Goal: Information Seeking & Learning: Learn about a topic

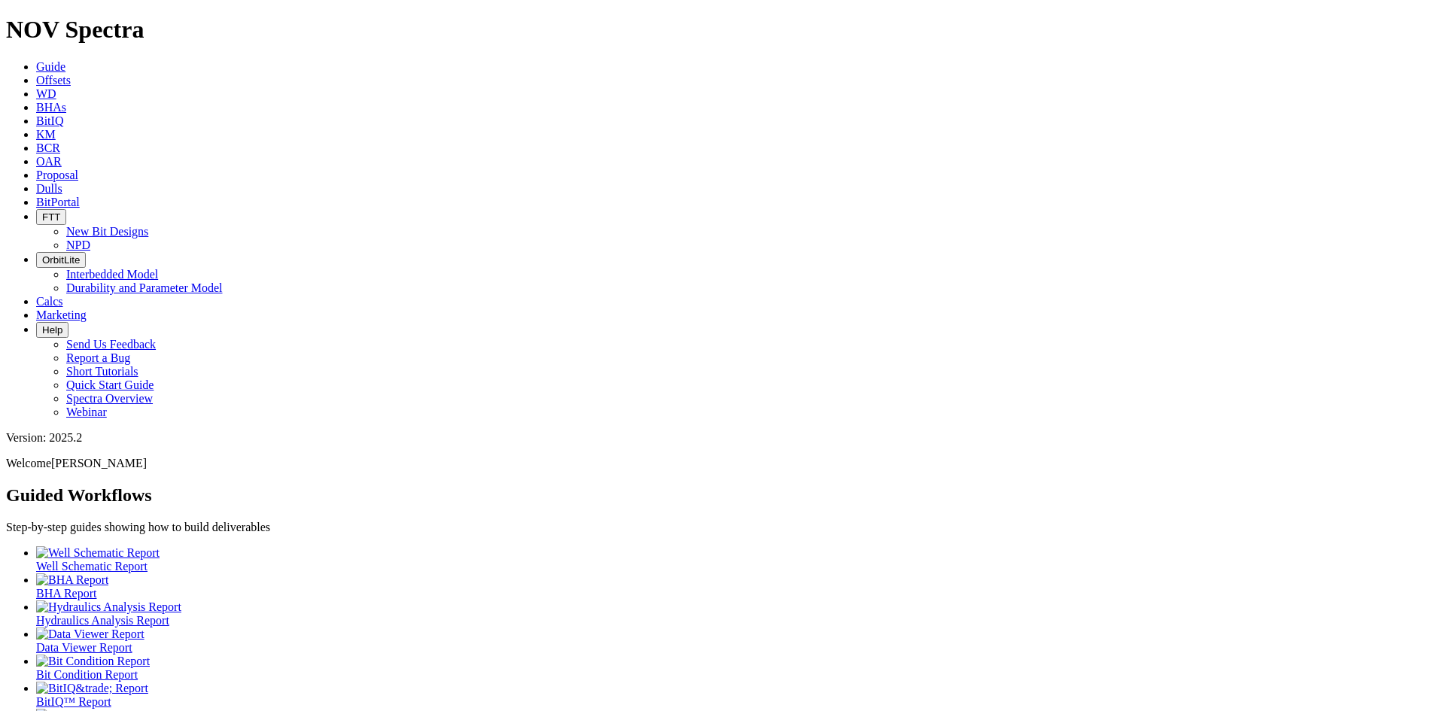
click at [71, 74] on span "Offsets" at bounding box center [53, 80] width 35 height 13
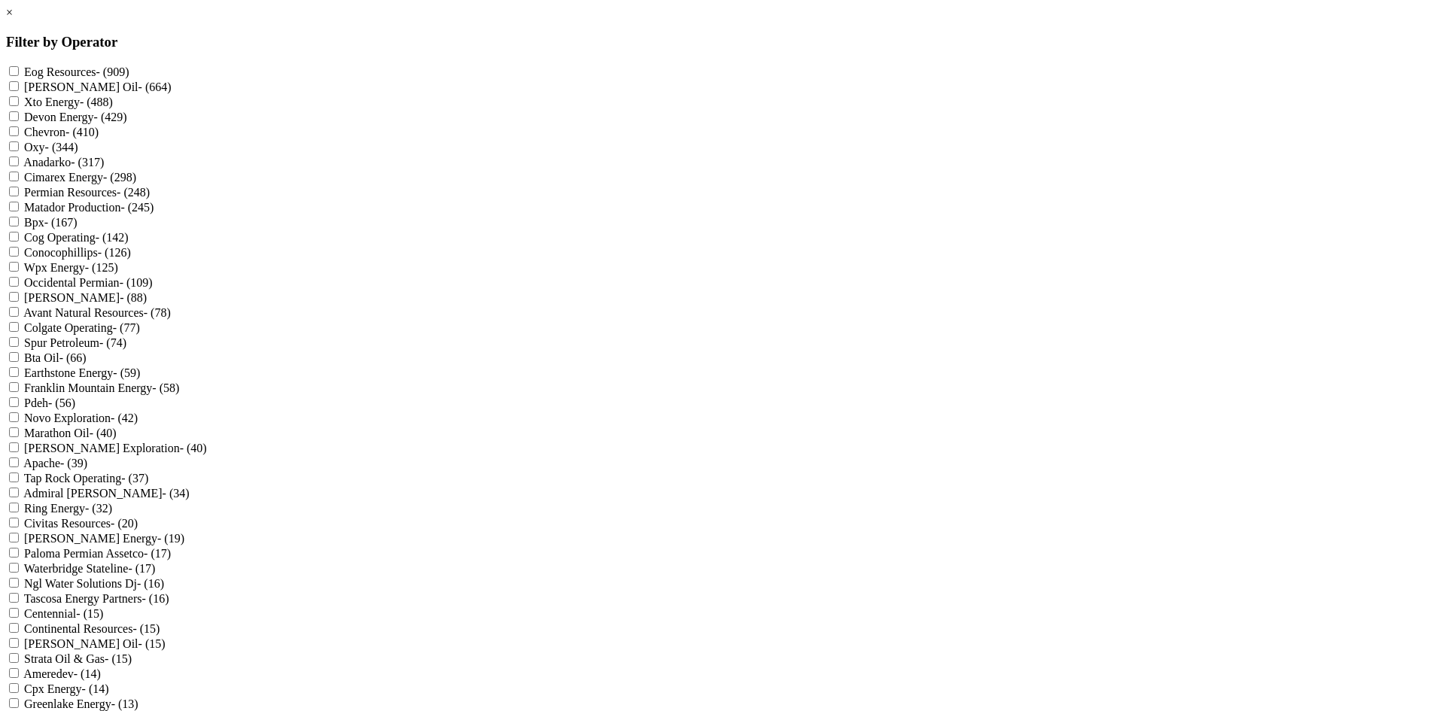
click at [171, 319] on label "Avant Natural Resources - (78)" at bounding box center [97, 312] width 148 height 13
click at [19, 317] on Resources "Avant Natural Resources - (78)" at bounding box center [14, 312] width 10 height 10
checkbox Resources "true"
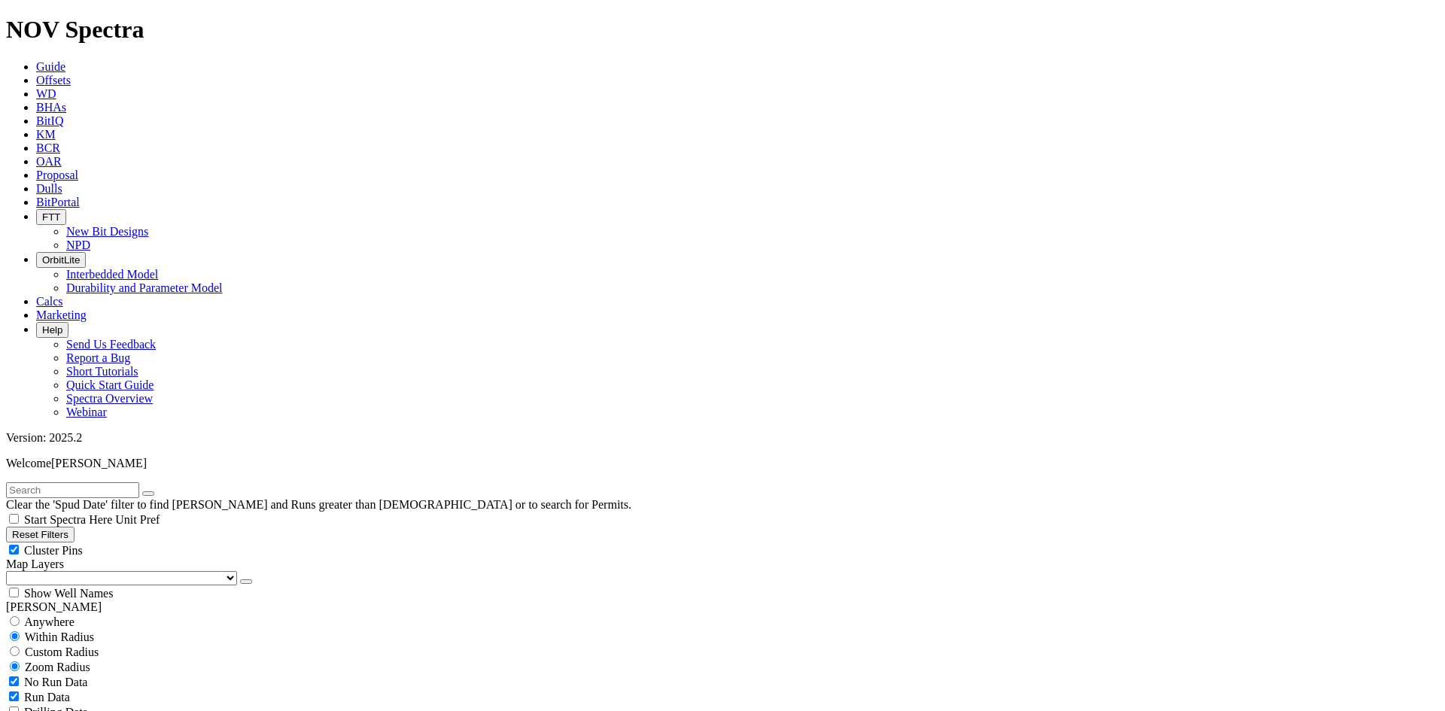
click at [83, 544] on span "Cluster Pins" at bounding box center [53, 550] width 59 height 13
checkbox input "false"
select select "8.75"
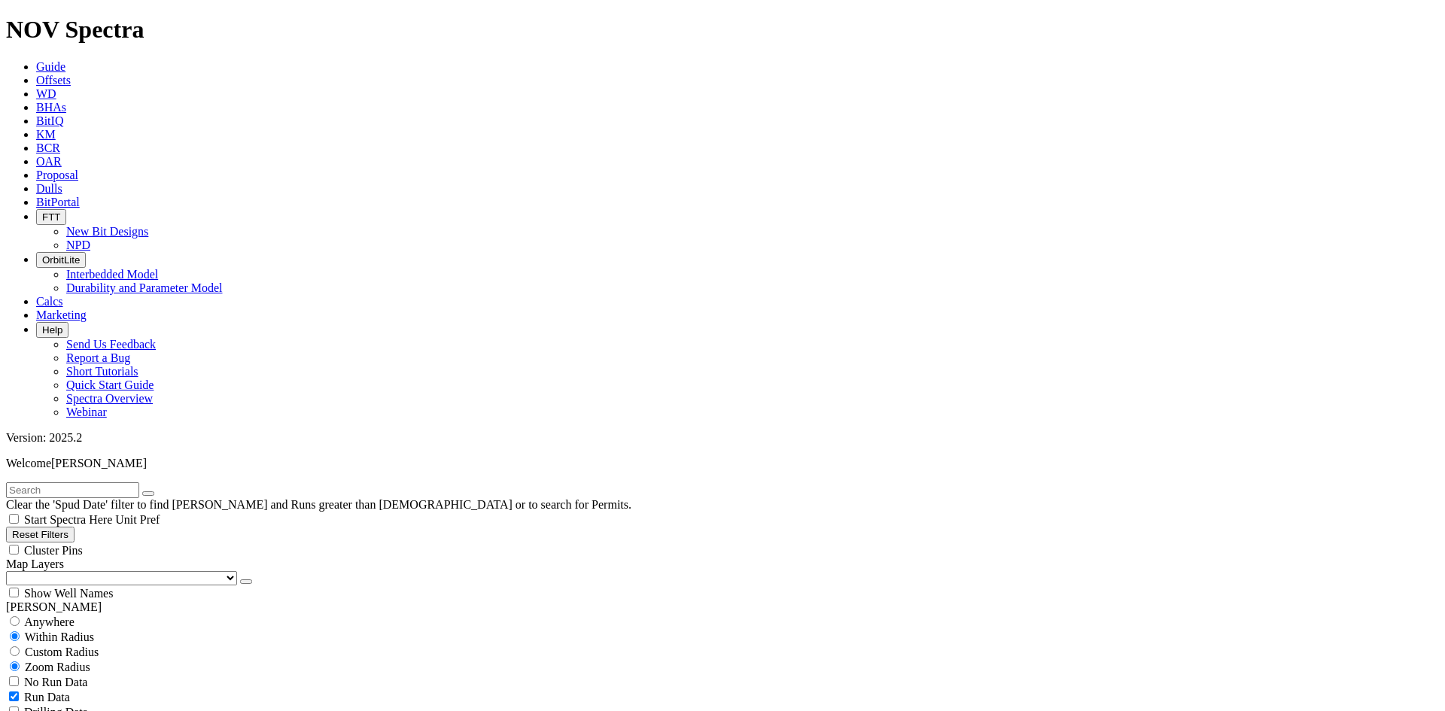
checkbox input "false"
select select "? number:8.75 ?"
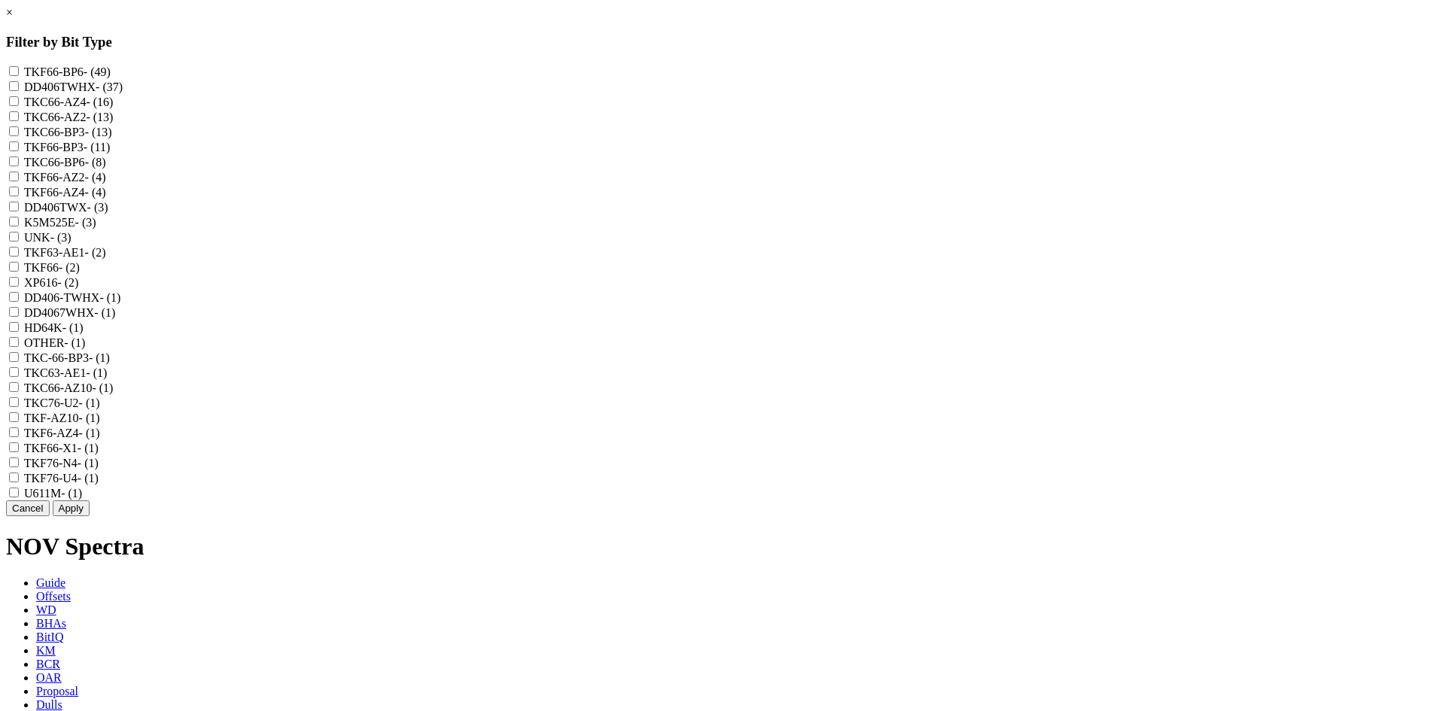
click at [111, 72] on label "TKF66-BP6 - (49)" at bounding box center [67, 71] width 87 height 13
click at [19, 72] on input "TKF66-BP6 - (49)" at bounding box center [14, 71] width 10 height 10
checkbox input "true"
click at [114, 108] on label "TKC66-AZ4 - (16)" at bounding box center [69, 102] width 90 height 13
click at [19, 106] on input "TKC66-AZ4 - (16)" at bounding box center [14, 101] width 10 height 10
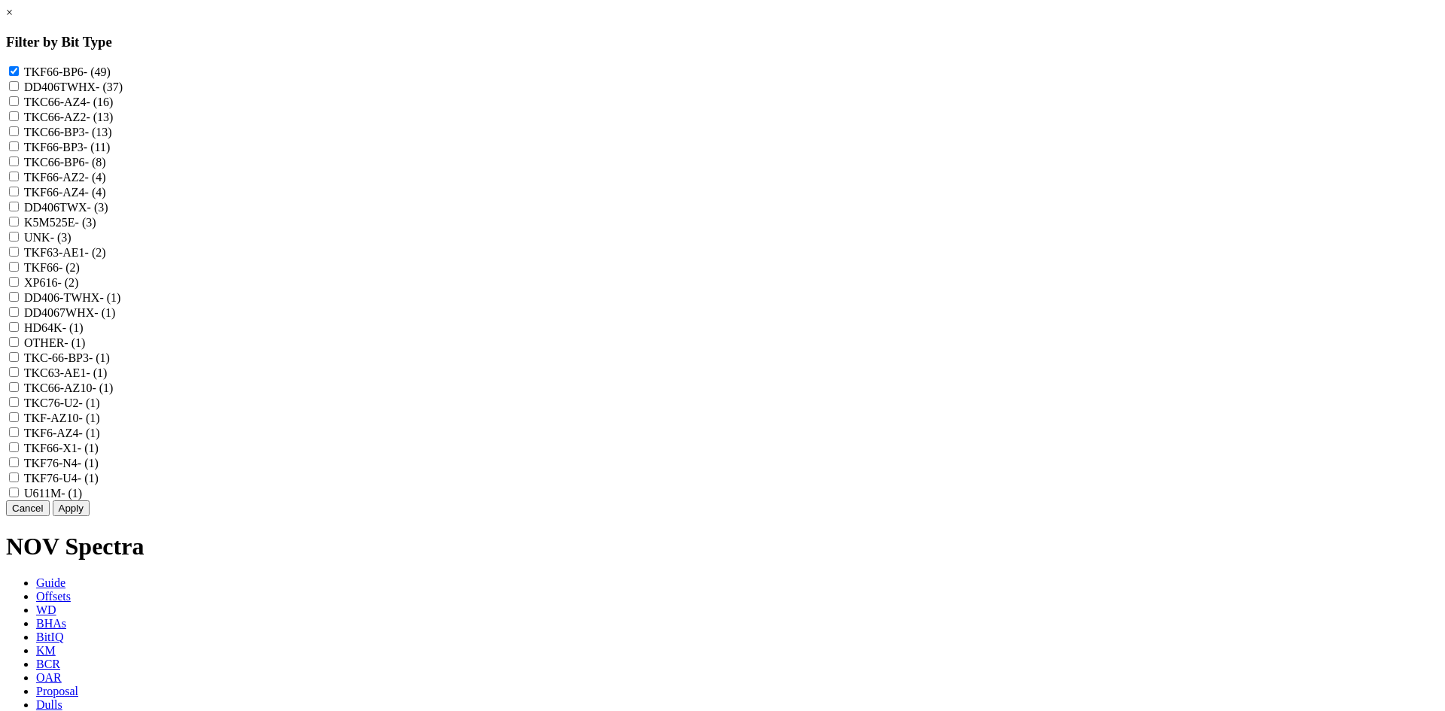
checkbox input "true"
click at [106, 169] on label "TKC66-BP6 - (8)" at bounding box center [65, 162] width 82 height 13
click at [19, 166] on input "TKC66-BP6 - (8)" at bounding box center [14, 162] width 10 height 10
checkbox input "true"
click at [106, 199] on label "TKF66-AZ4 - (4)" at bounding box center [65, 192] width 82 height 13
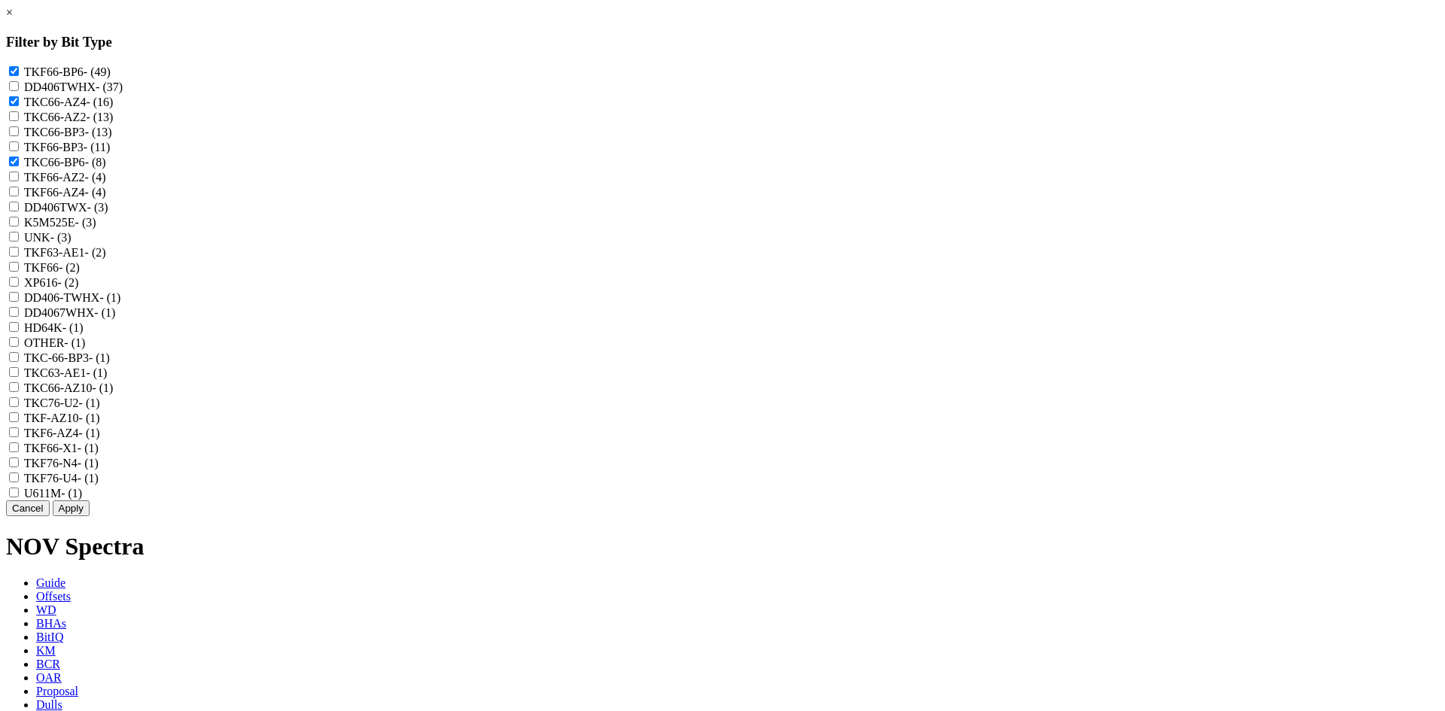
click at [19, 196] on input "TKF66-AZ4 - (4)" at bounding box center [14, 192] width 10 height 10
checkbox input "true"
click at [100, 440] on label "TKF6-AZ4 - (1)" at bounding box center [62, 433] width 76 height 13
click at [19, 437] on input "TKF6-AZ4 - (1)" at bounding box center [14, 433] width 10 height 10
checkbox input "true"
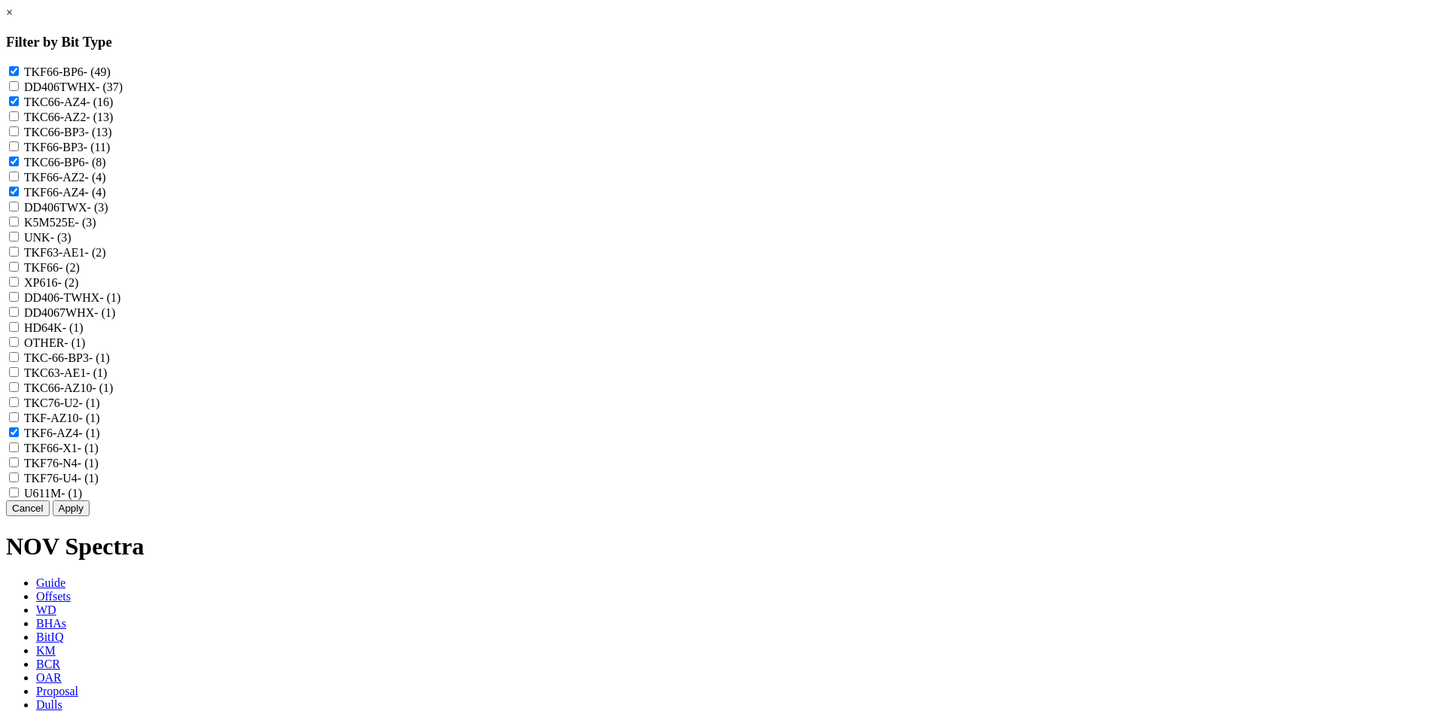
click at [99, 470] on label "TKF76-N4 - (1)" at bounding box center [61, 463] width 75 height 13
click at [19, 467] on input "TKF76-N4 - (1)" at bounding box center [14, 463] width 10 height 10
click at [99, 470] on label "TKF76-N4 - (1)" at bounding box center [61, 463] width 75 height 13
click at [19, 467] on input "TKF76-N4 - (1)" at bounding box center [14, 463] width 10 height 10
checkbox input "false"
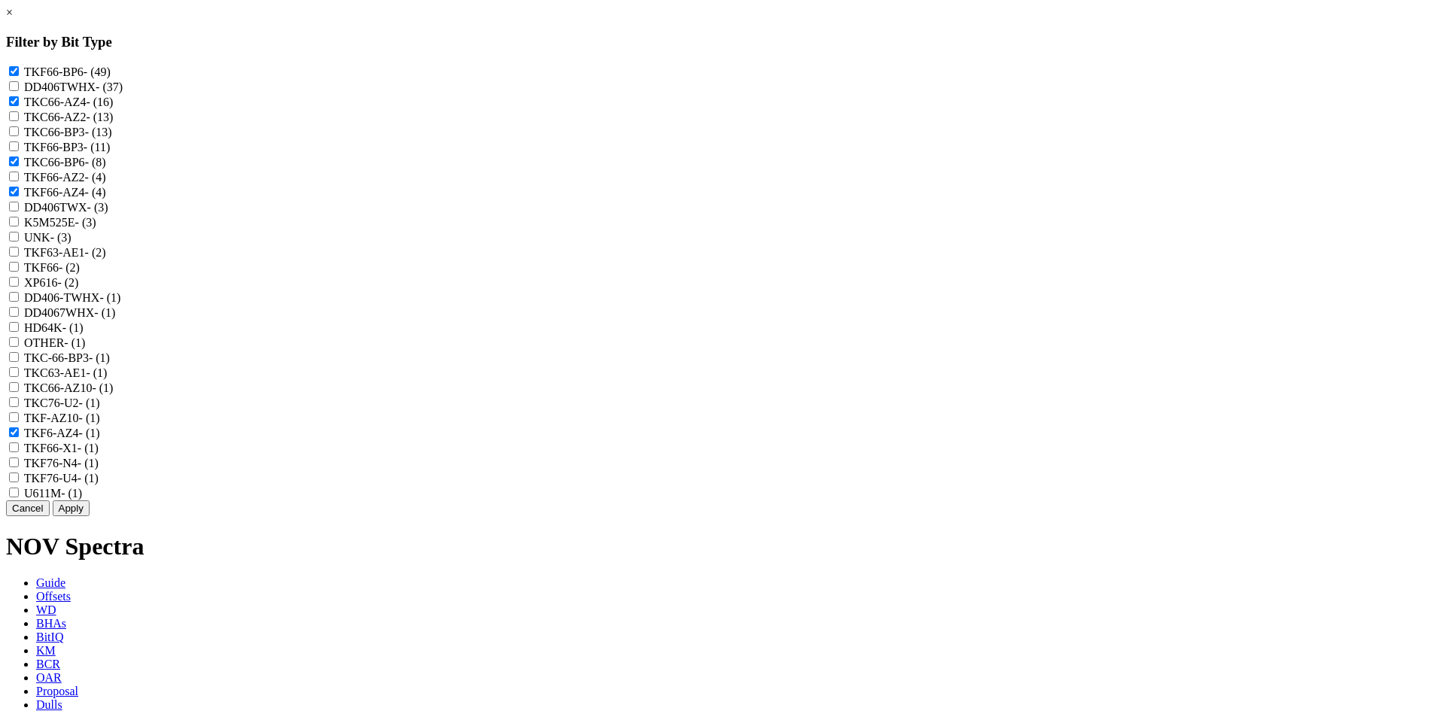
click at [90, 516] on button "Apply" at bounding box center [71, 509] width 37 height 16
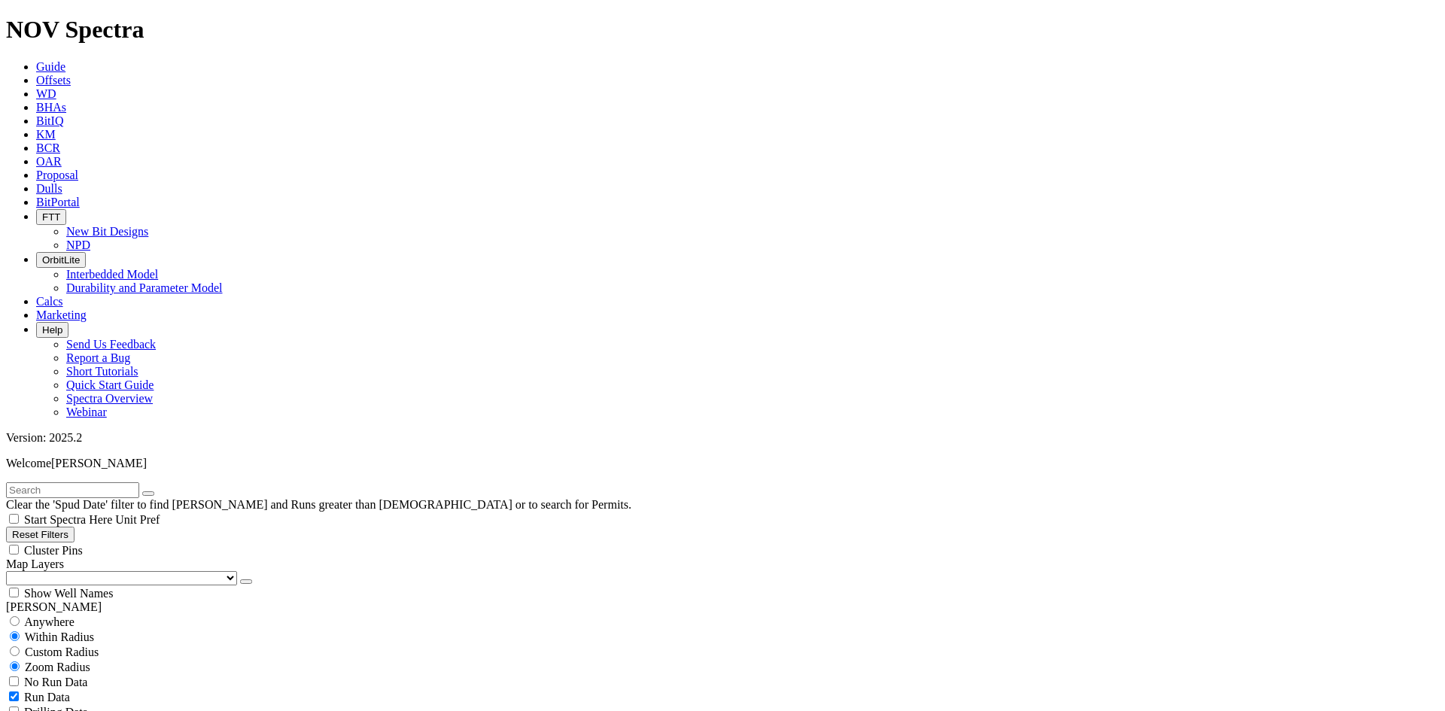
scroll to position [226, 0]
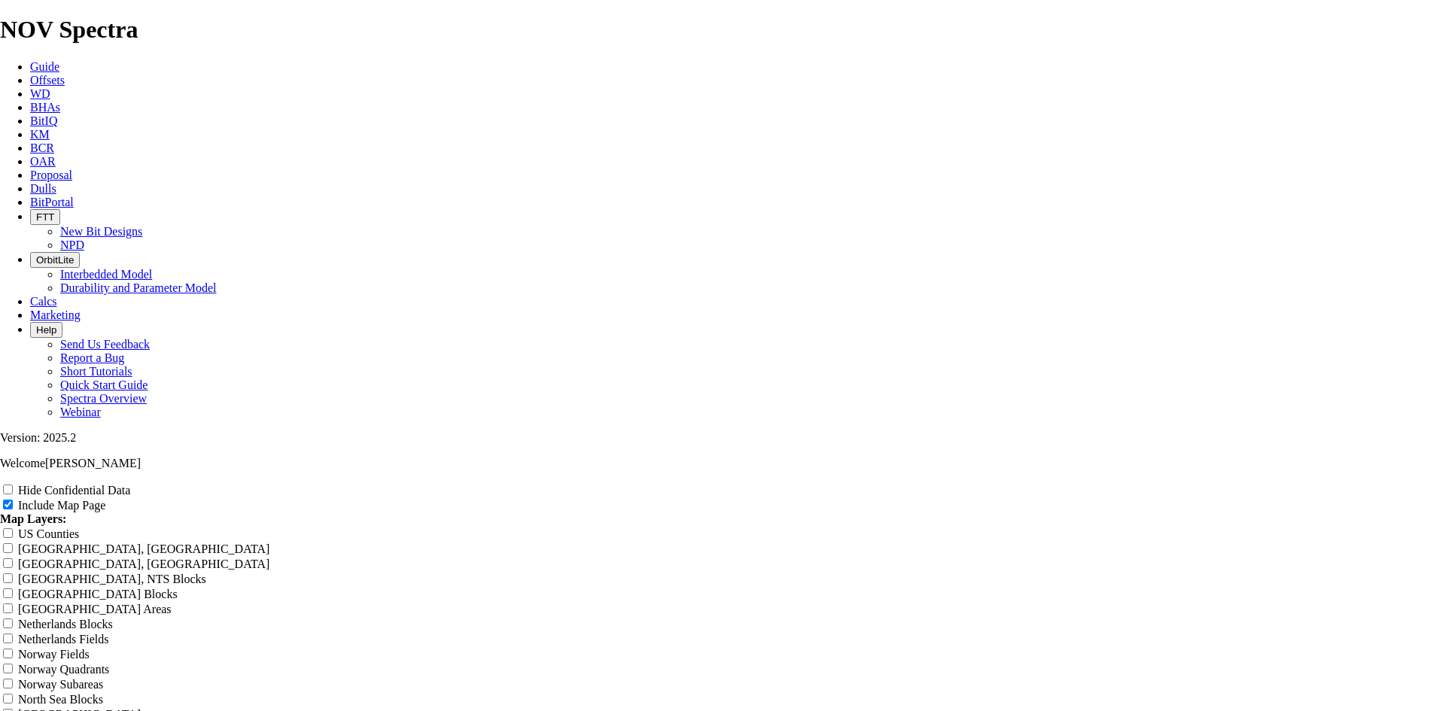
click at [130, 484] on label "Hide Confidential Data" at bounding box center [74, 490] width 112 height 13
click at [13, 485] on input "Hide Confidential Data" at bounding box center [8, 490] width 10 height 10
checkbox input "true"
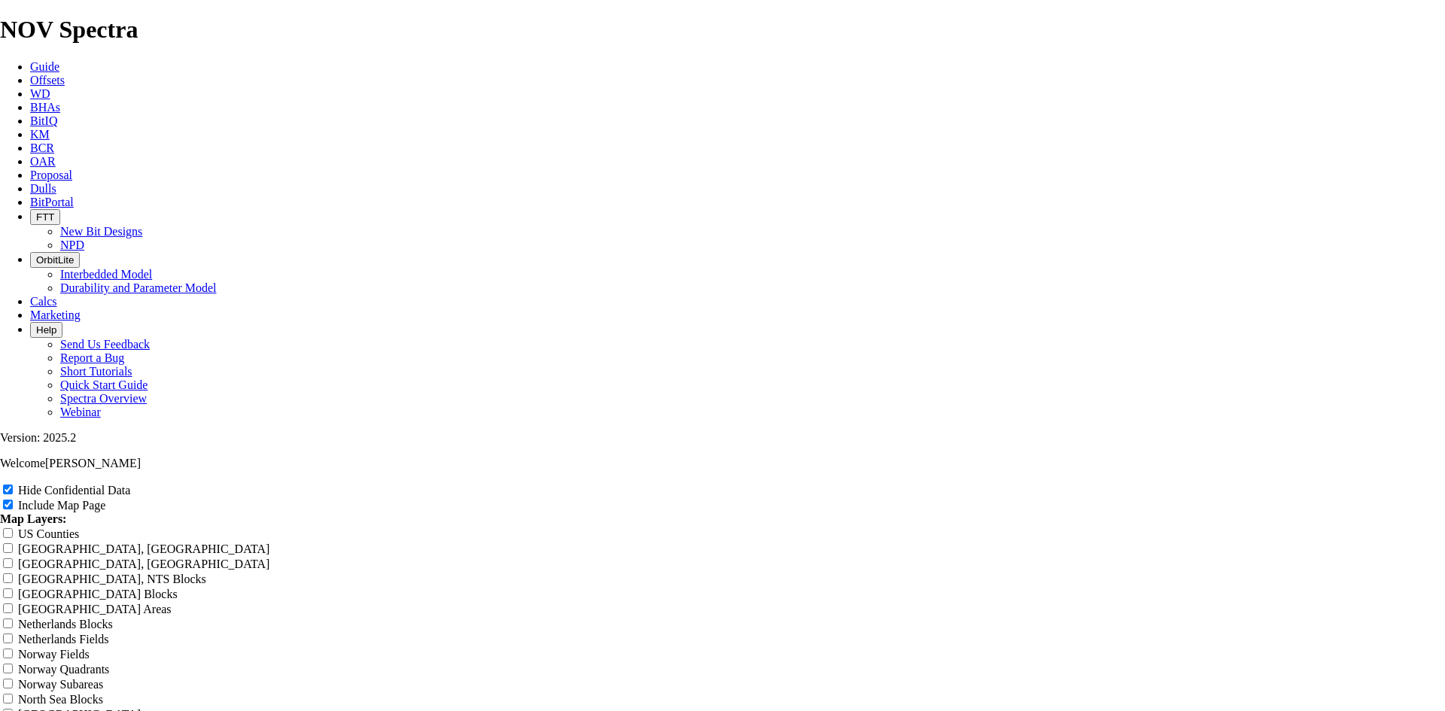
radio input "true"
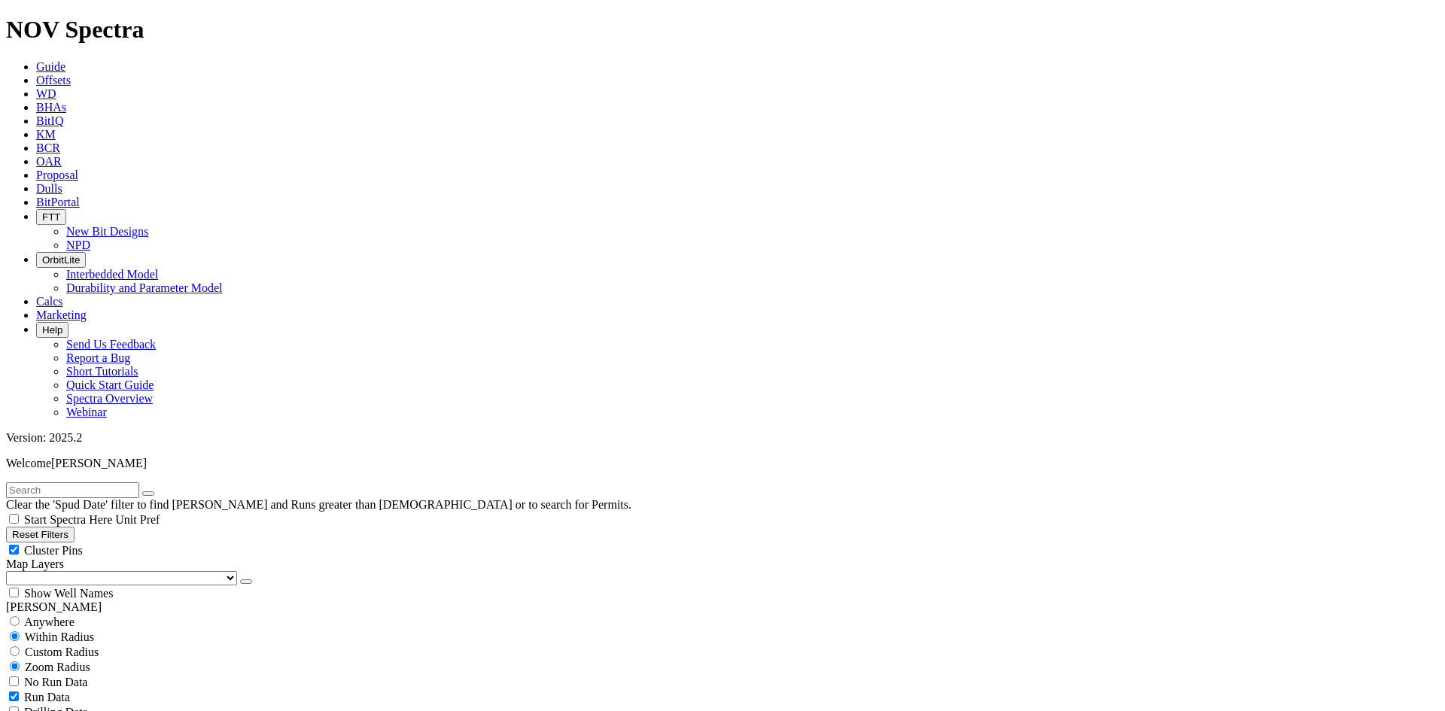
scroll to position [301, 0]
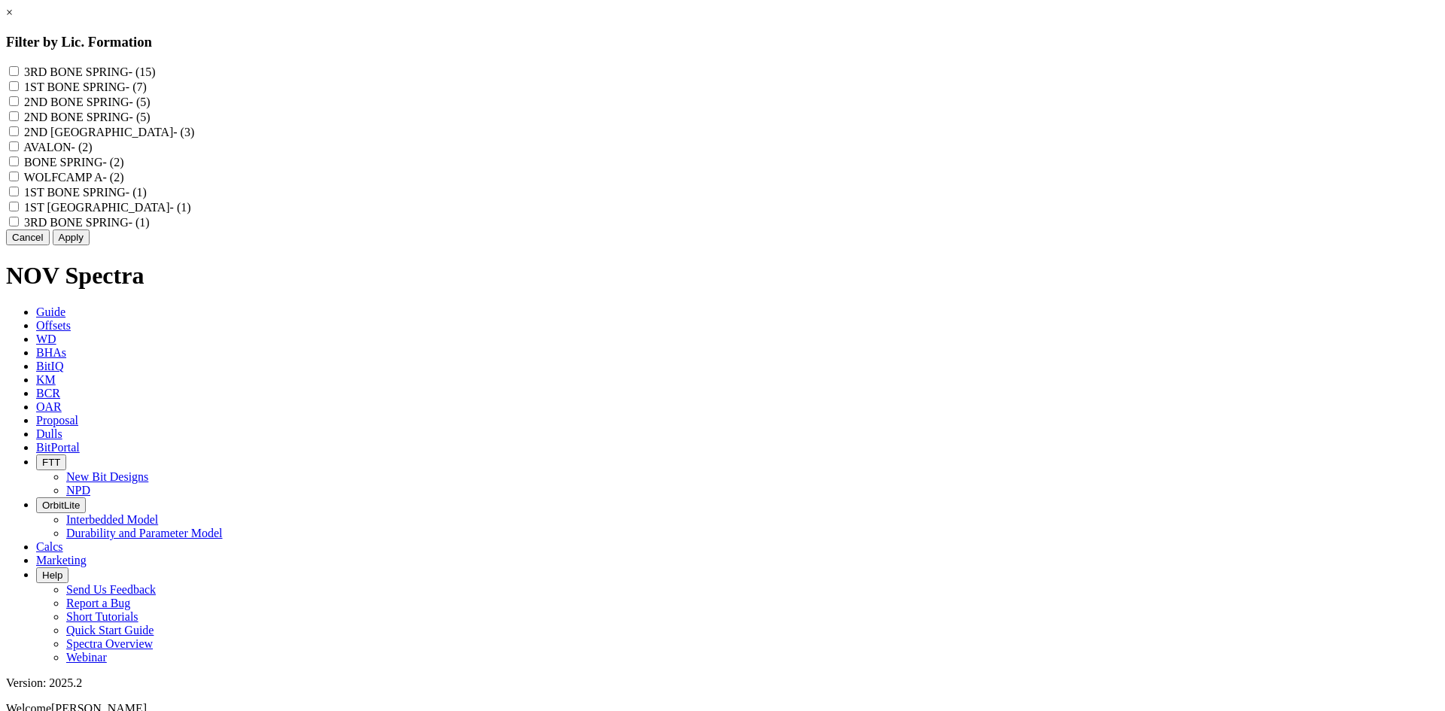
click at [151, 106] on label "2ND BONE SPRING - (5)" at bounding box center [87, 102] width 126 height 13
click at [19, 106] on SPRING "2ND BONE SPRING - (5)" at bounding box center [14, 101] width 10 height 10
checkbox SPRING "true"
click at [151, 123] on label "2ND BONE SPRING - (5)" at bounding box center [87, 117] width 126 height 13
click at [19, 121] on "2ND BONE SPRING - (5)" at bounding box center [14, 116] width 10 height 10
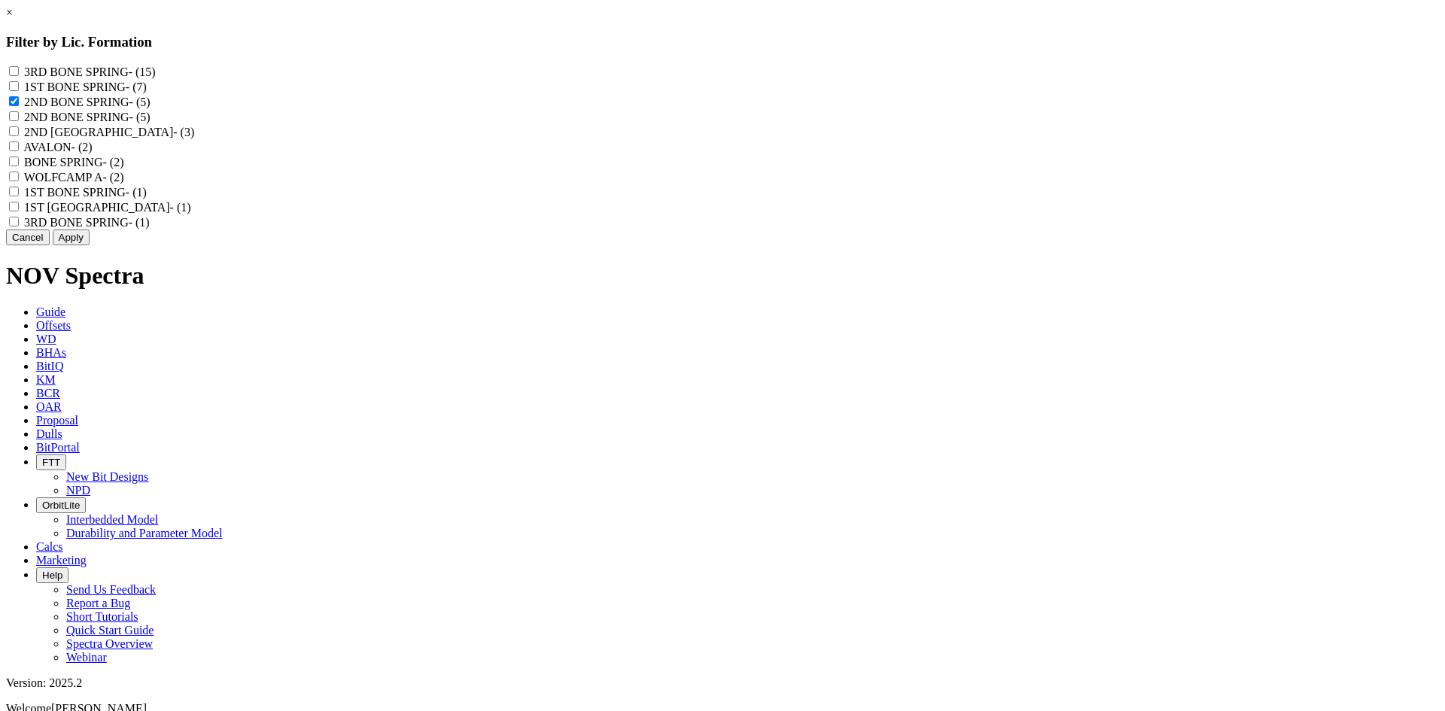
checkbox "true"
click at [194, 139] on label "2ND BONE SPRINGS - (3)" at bounding box center [109, 132] width 170 height 13
click at [19, 136] on SPRINGS "2ND BONE SPRINGS - (3)" at bounding box center [14, 131] width 10 height 10
checkbox SPRINGS "true"
click at [123, 169] on label "BONE SPRING - (2)" at bounding box center [73, 162] width 99 height 13
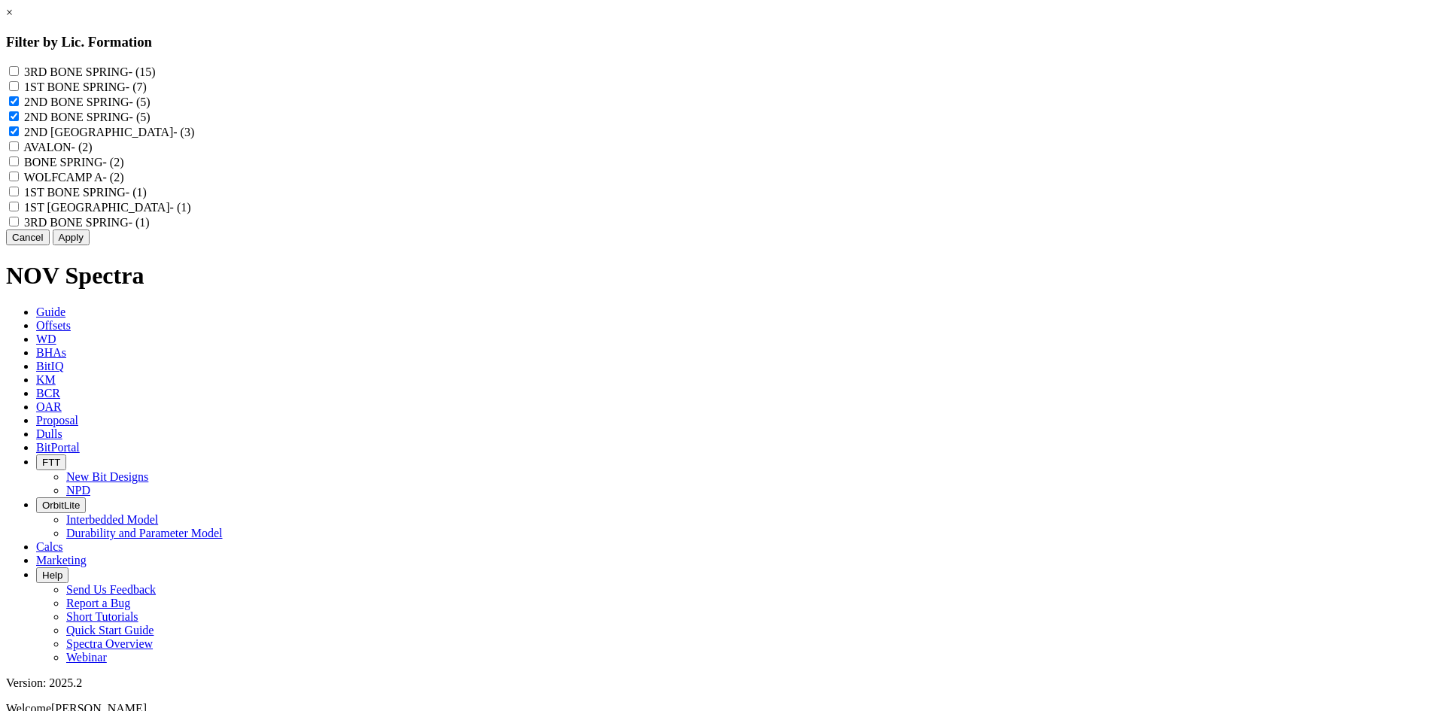
click at [19, 166] on SPRING "BONE SPRING - (2)" at bounding box center [14, 162] width 10 height 10
checkbox SPRING "true"
click at [156, 66] on label "3RD BONE SPRING - (15)" at bounding box center [90, 71] width 132 height 13
click at [19, 66] on SPRING "3RD BONE SPRING - (15)" at bounding box center [14, 71] width 10 height 10
checkbox SPRING "true"
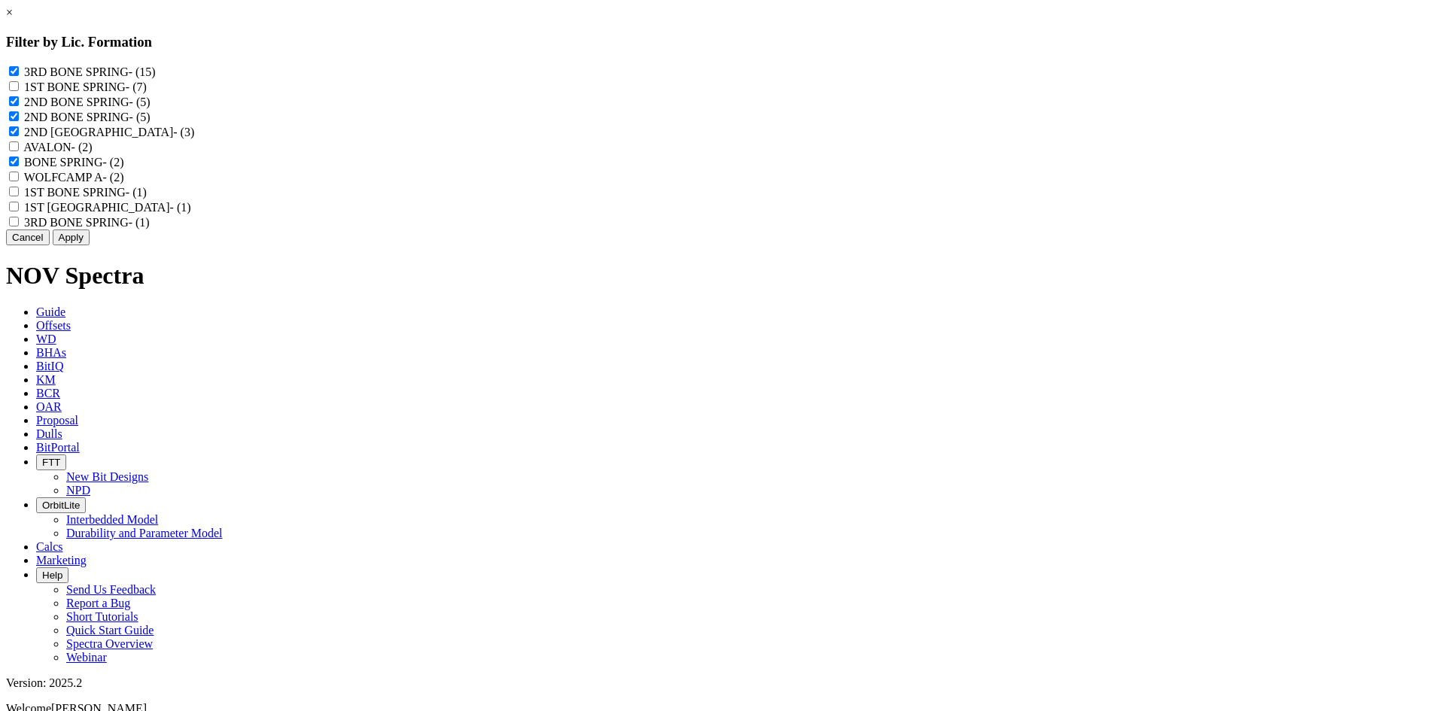
click at [147, 90] on label "1ST BONE SPRING - (7)" at bounding box center [85, 87] width 123 height 13
click at [19, 90] on SPRING "1ST BONE SPRING - (7)" at bounding box center [14, 86] width 10 height 10
checkbox SPRING "true"
click at [147, 199] on label "1ST BONE SPRING - (1)" at bounding box center [85, 192] width 123 height 13
click at [19, 196] on "1ST BONE SPRING - (1)" at bounding box center [14, 192] width 10 height 10
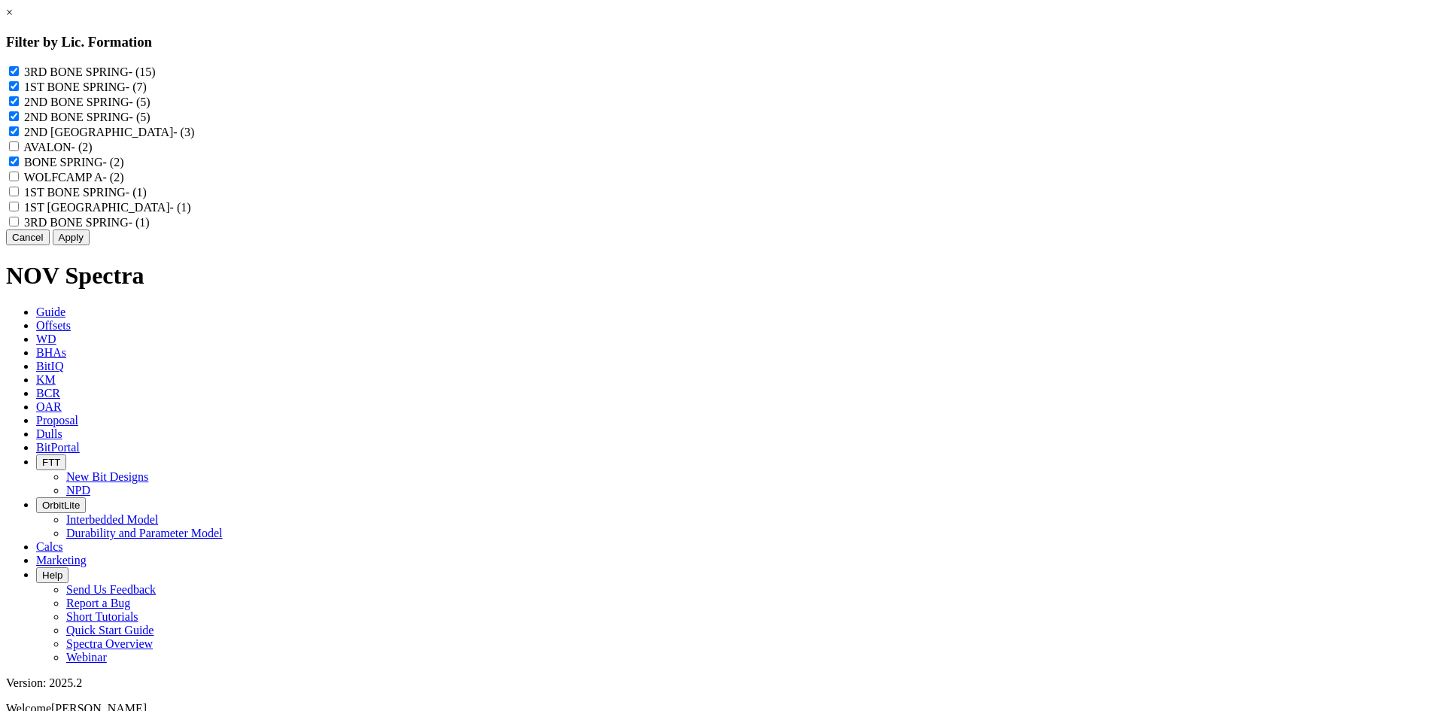
checkbox "true"
click at [671, 199] on div "1ST BONE SPRING - (1)" at bounding box center [722, 191] width 1433 height 15
click at [191, 214] on label "1ST BONE SPRINGS - (1)" at bounding box center [107, 207] width 167 height 13
click at [19, 212] on SPRINGS "1ST BONE SPRINGS - (1)" at bounding box center [14, 207] width 10 height 10
checkbox SPRINGS "true"
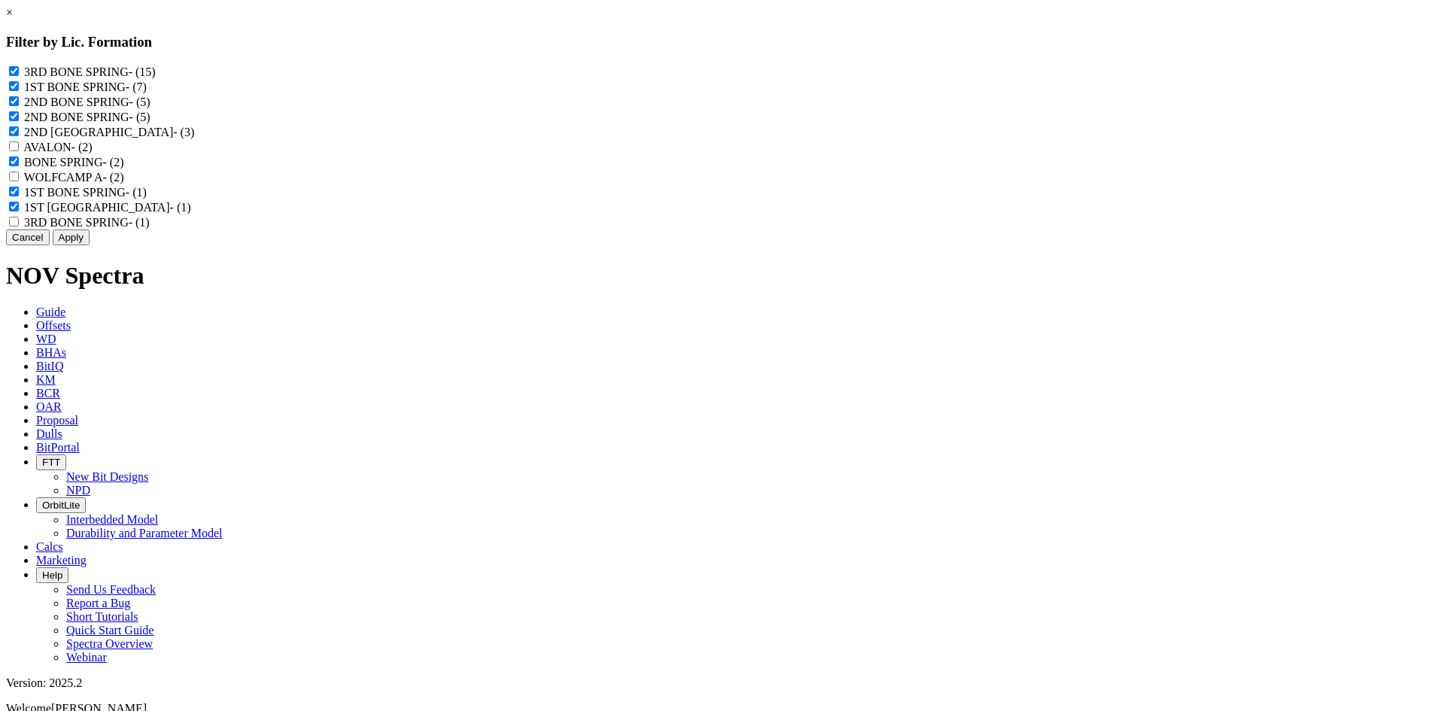
click at [150, 229] on label "3RD BONE SPRING - (1)" at bounding box center [87, 222] width 126 height 13
click at [19, 227] on "3RD BONE SPRING - (1)" at bounding box center [14, 222] width 10 height 10
checkbox "true"
click at [90, 245] on button "Apply" at bounding box center [71, 238] width 37 height 16
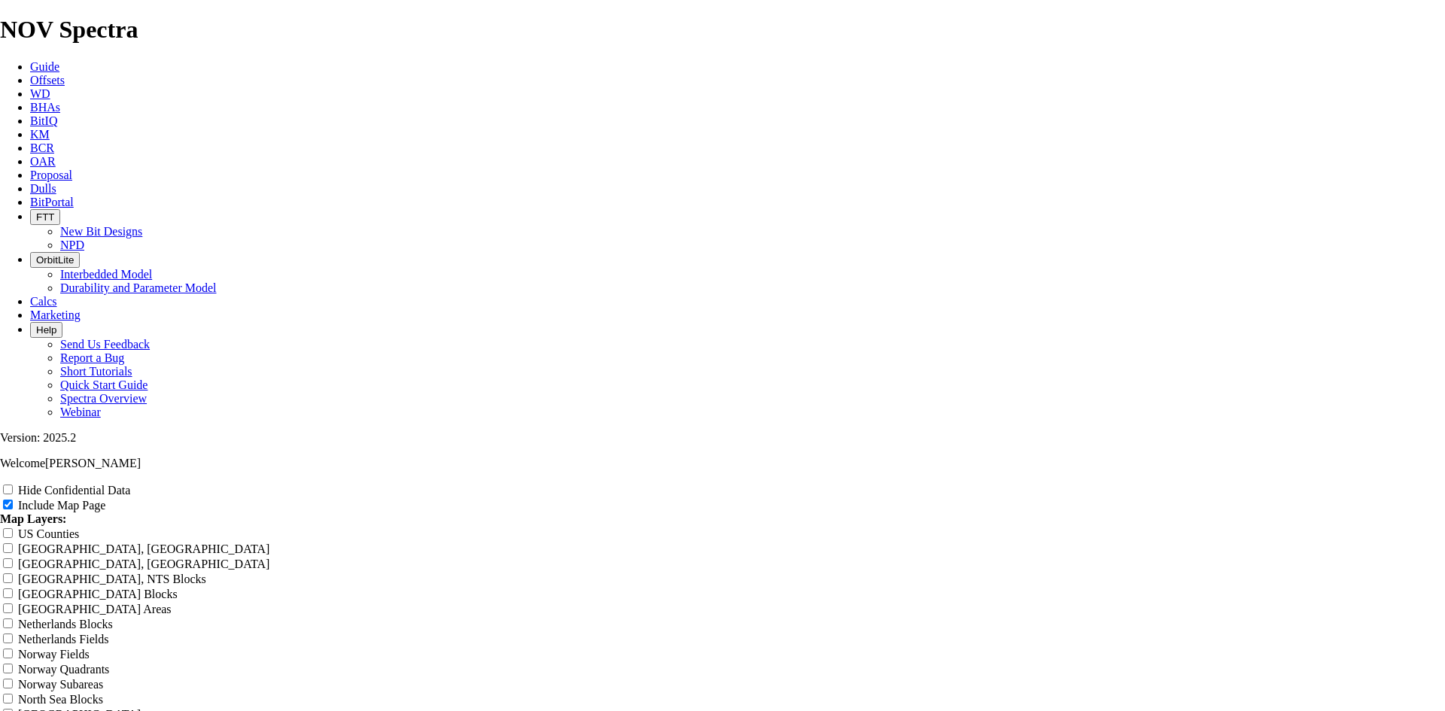
click at [130, 484] on label "Hide Confidential Data" at bounding box center [74, 490] width 112 height 13
click at [13, 485] on input "Hide Confidential Data" at bounding box center [8, 490] width 10 height 10
checkbox input "true"
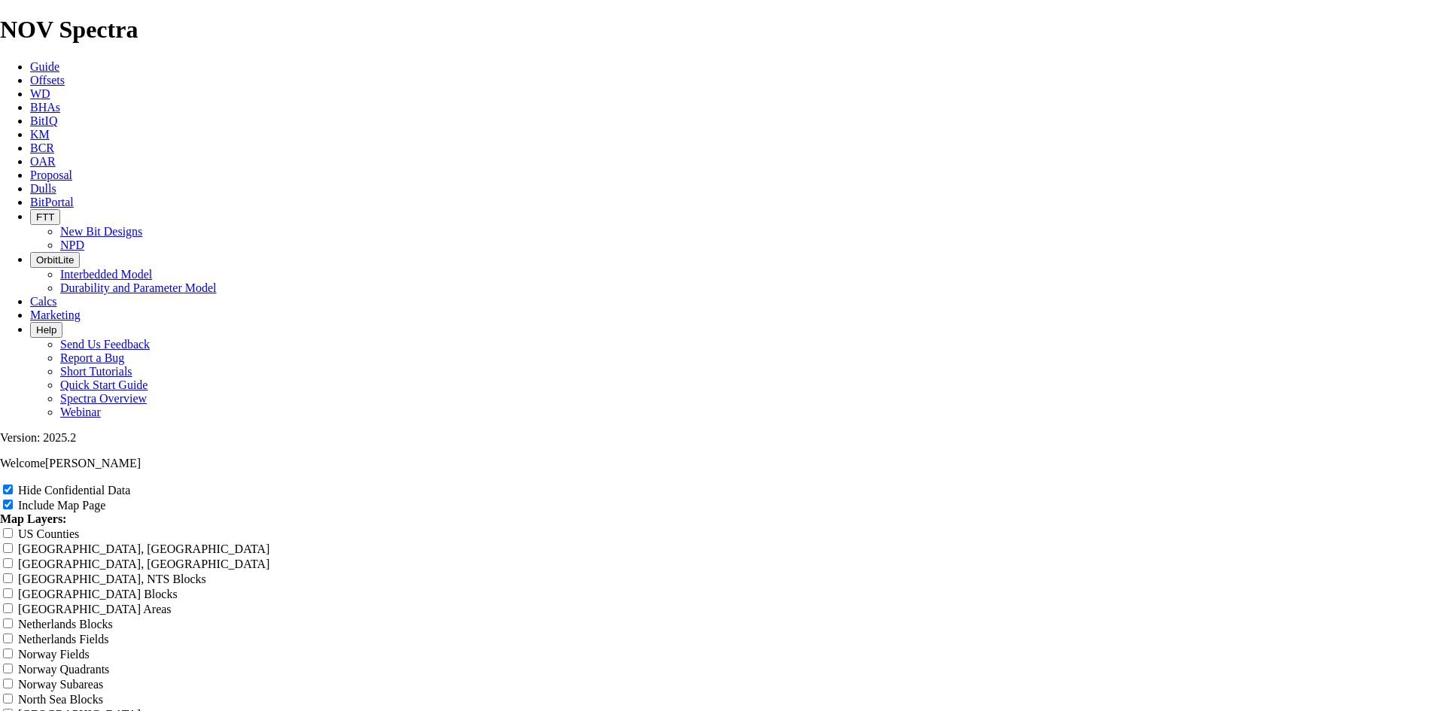
radio input "true"
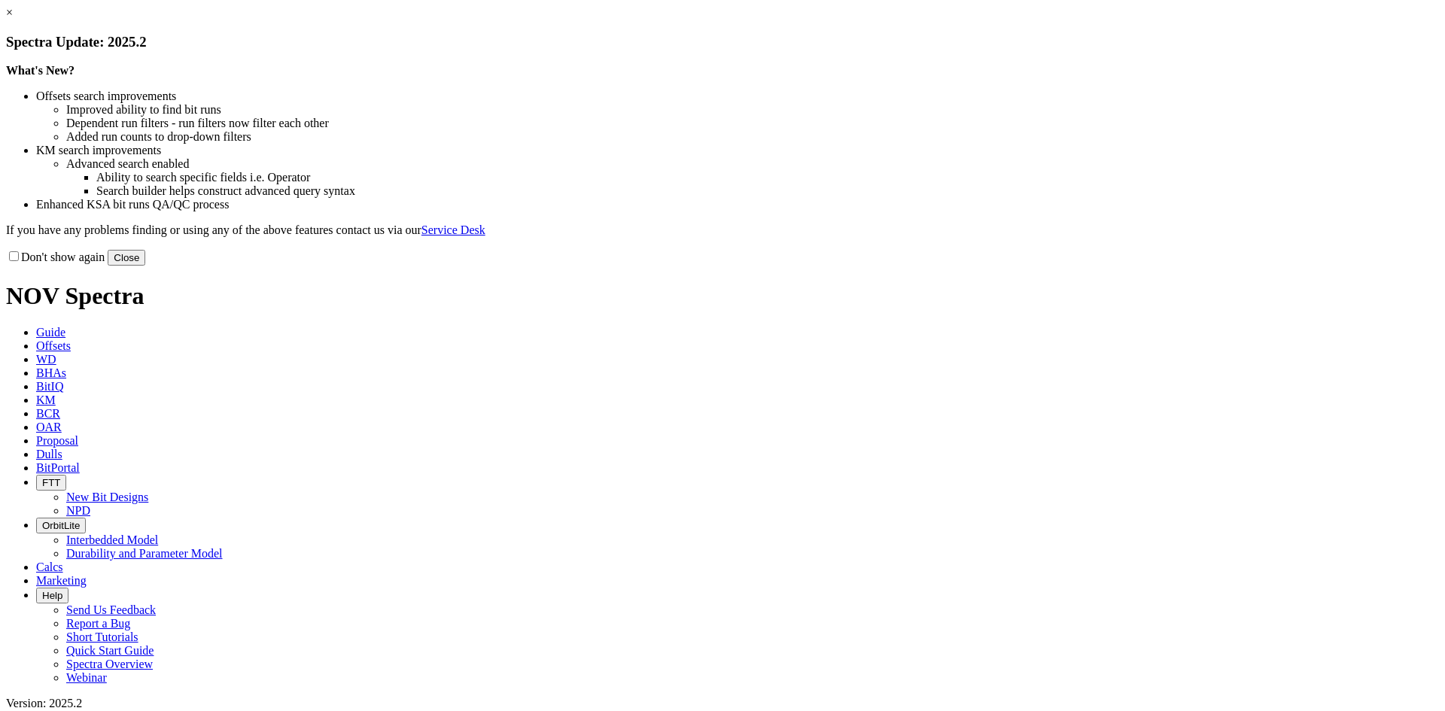
click at [13, 19] on link "×" at bounding box center [9, 12] width 7 height 13
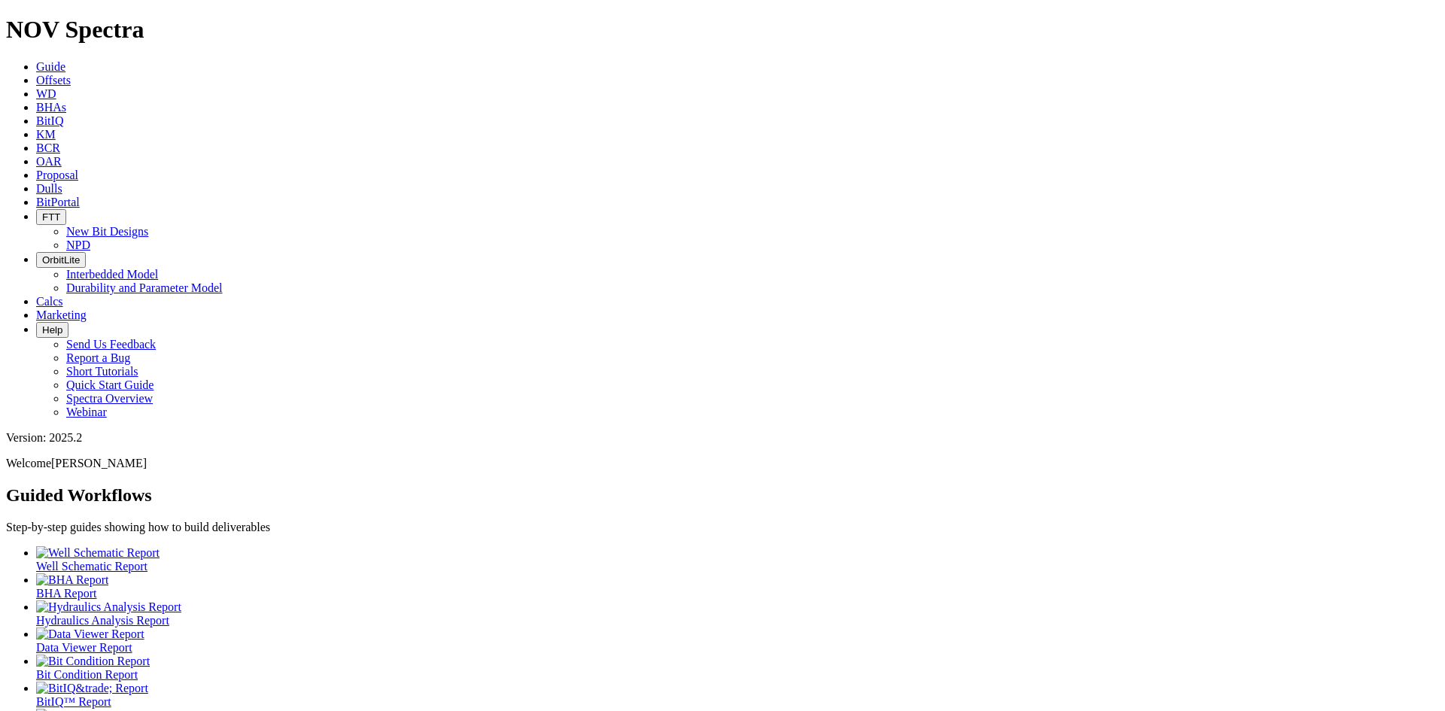
click at [80, 196] on span "BitPortal" at bounding box center [58, 202] width 44 height 13
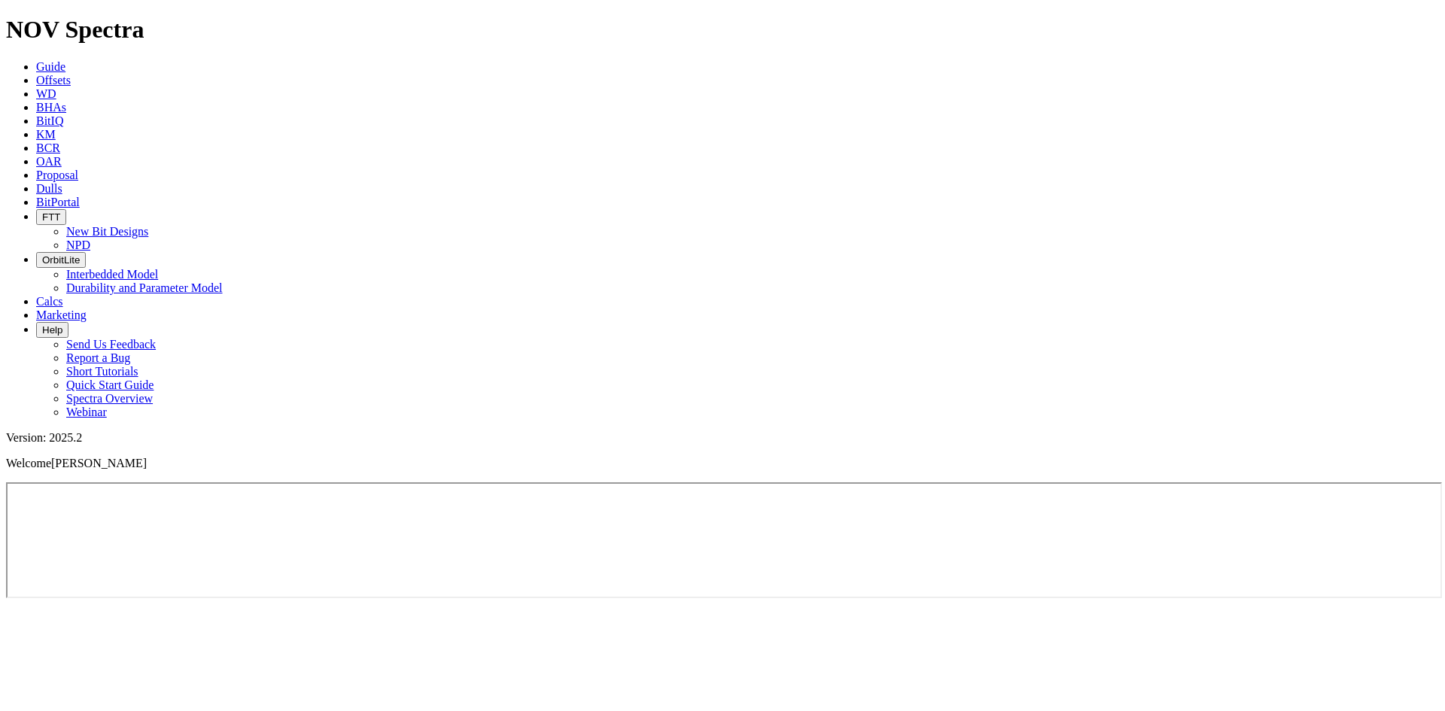
click at [71, 74] on span "Offsets" at bounding box center [53, 80] width 35 height 13
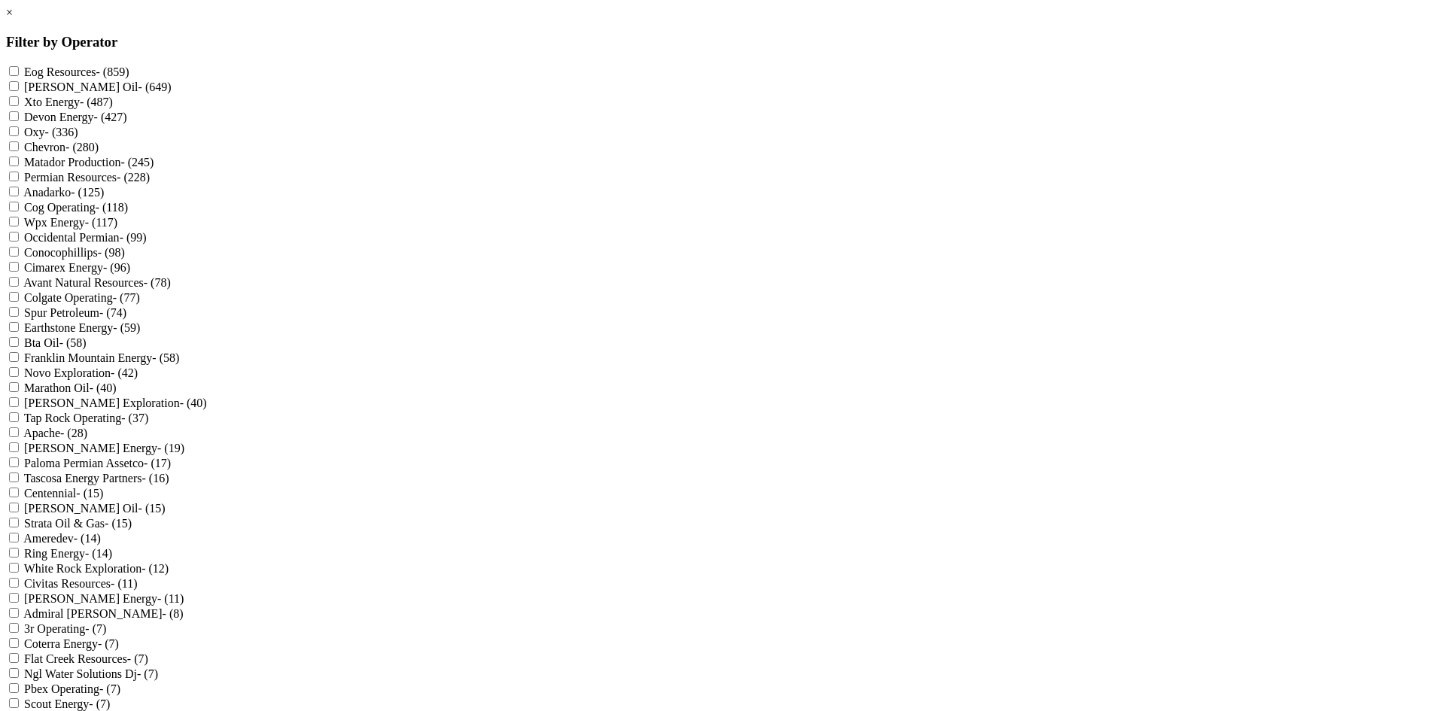
scroll to position [376, 0]
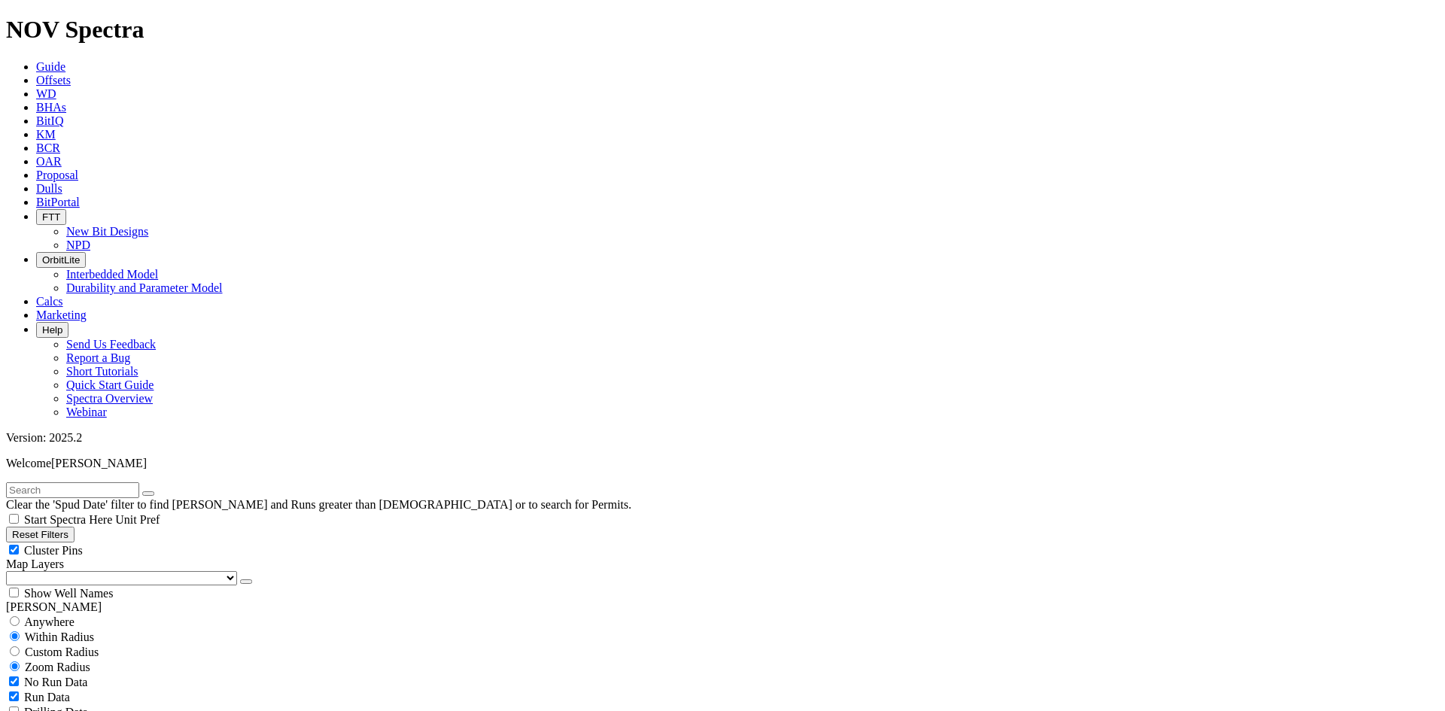
scroll to position [151, 0]
drag, startPoint x: 193, startPoint y: 113, endPoint x: 234, endPoint y: 146, distance: 53.0
click at [83, 544] on span "Cluster Pins" at bounding box center [53, 550] width 59 height 13
checkbox input "false"
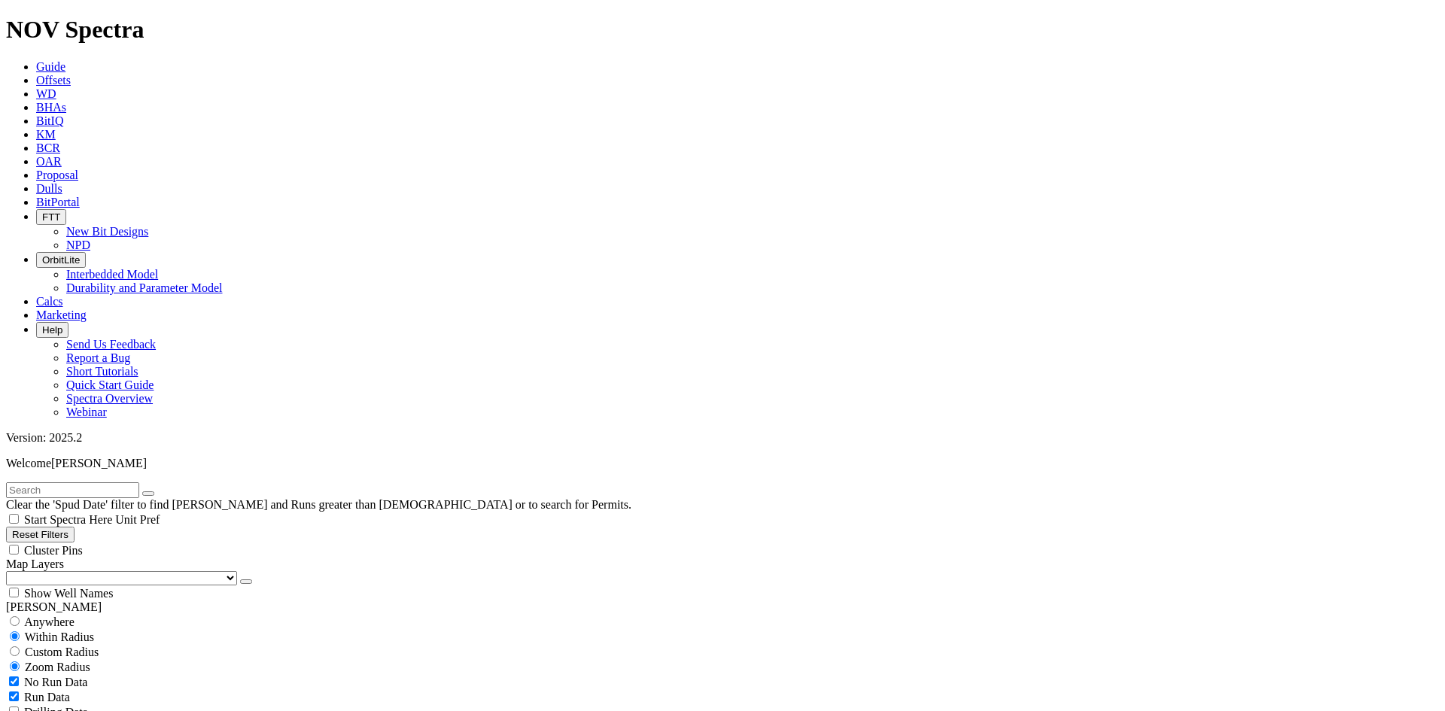
scroll to position [527, 0]
select select "8.5"
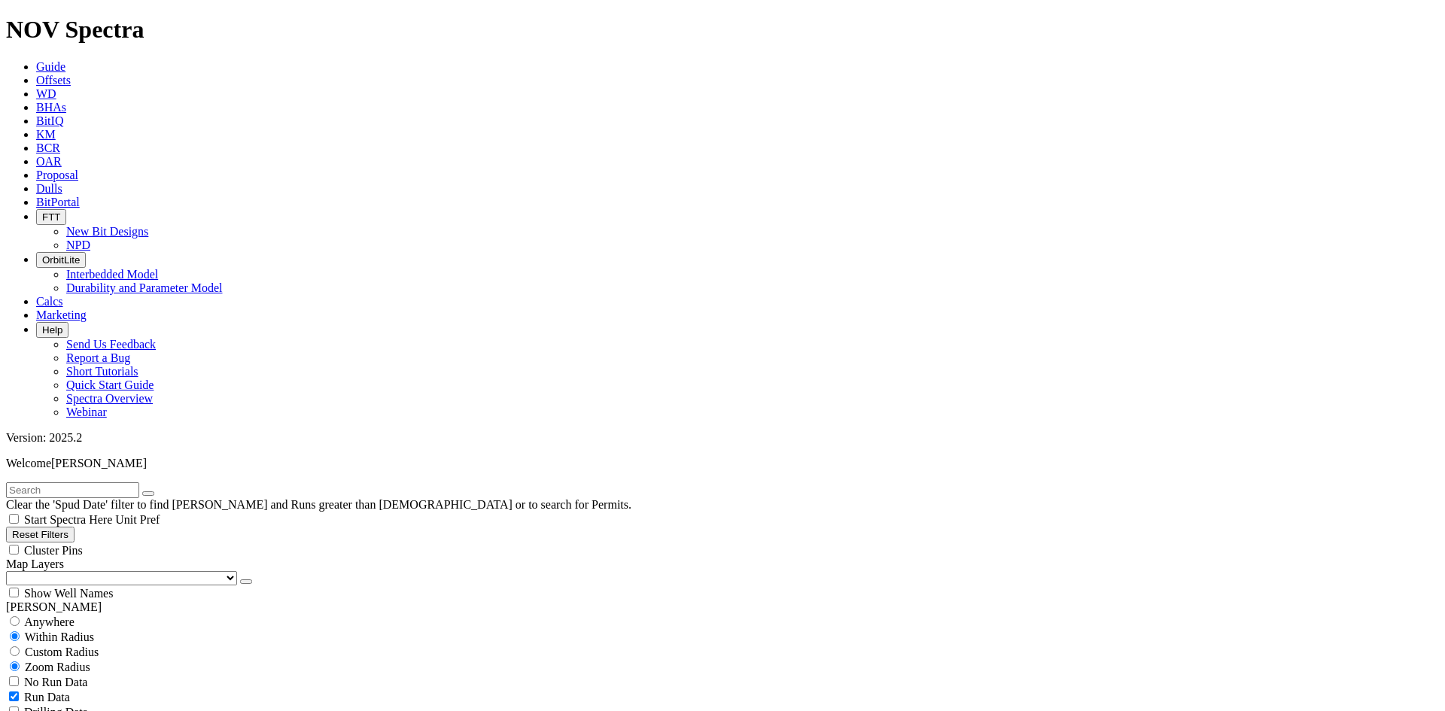
checkbox input "false"
select select "? number:8.5 ?"
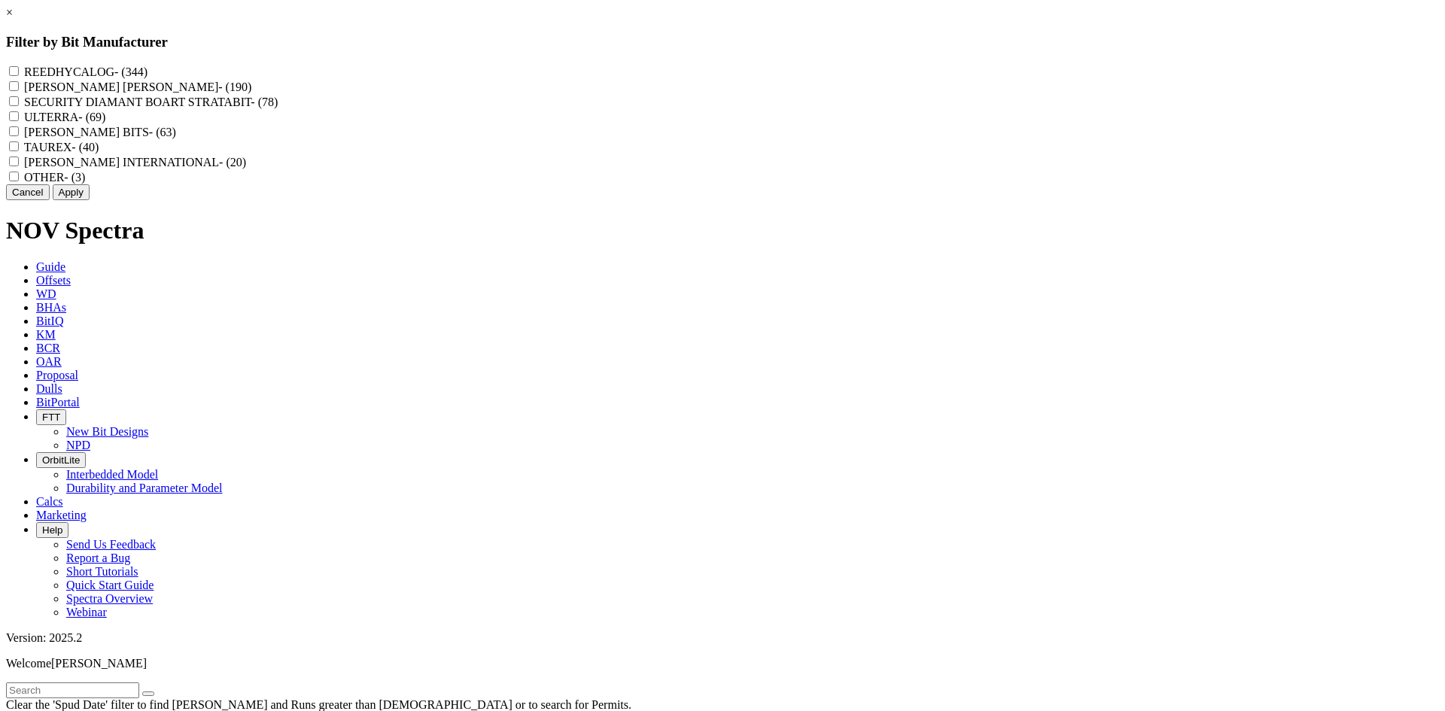
click at [13, 19] on link "×" at bounding box center [9, 12] width 7 height 13
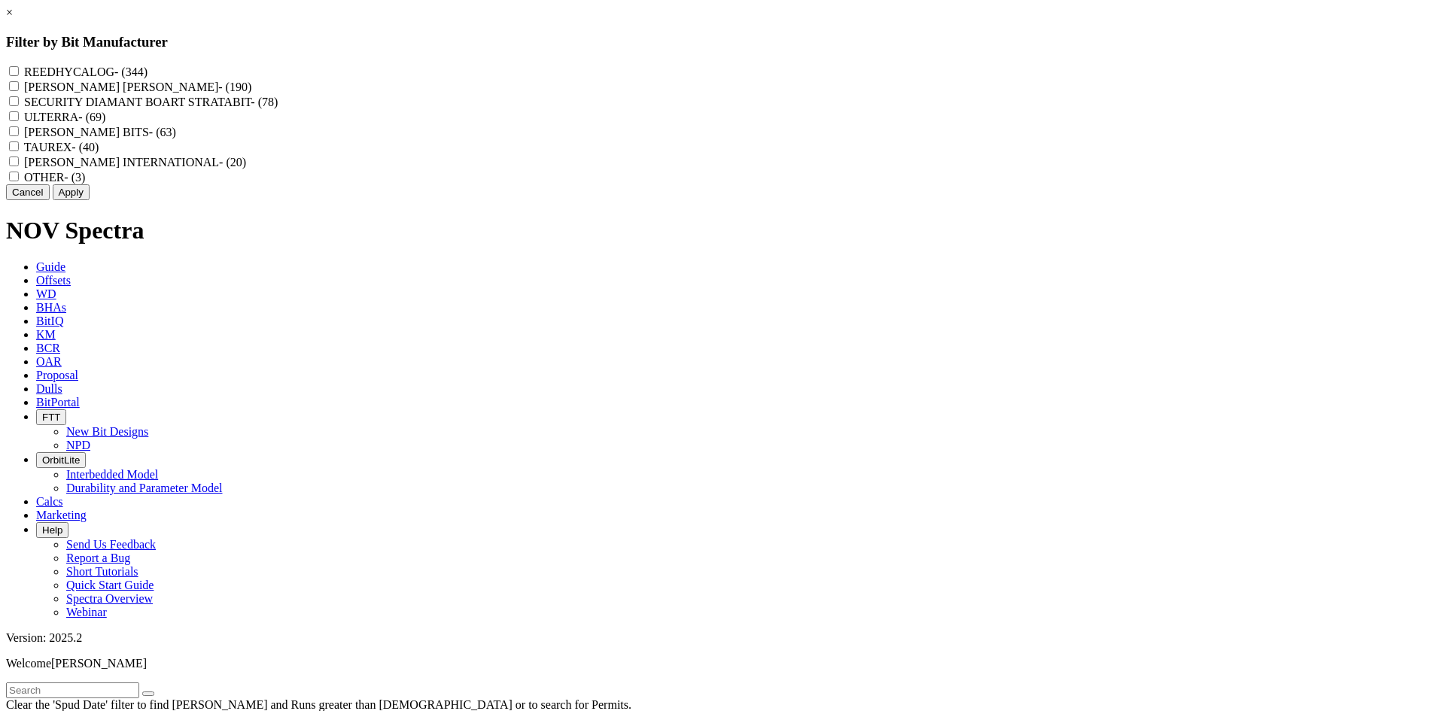
drag, startPoint x: 668, startPoint y: 73, endPoint x: 711, endPoint y: 126, distance: 68.0
click at [148, 73] on label "REEDHYCALOG - (344)" at bounding box center [85, 71] width 123 height 13
click at [19, 73] on input "REEDHYCALOG - (344)" at bounding box center [14, 71] width 10 height 10
checkbox input "true"
click at [90, 200] on button "Apply" at bounding box center [71, 192] width 37 height 16
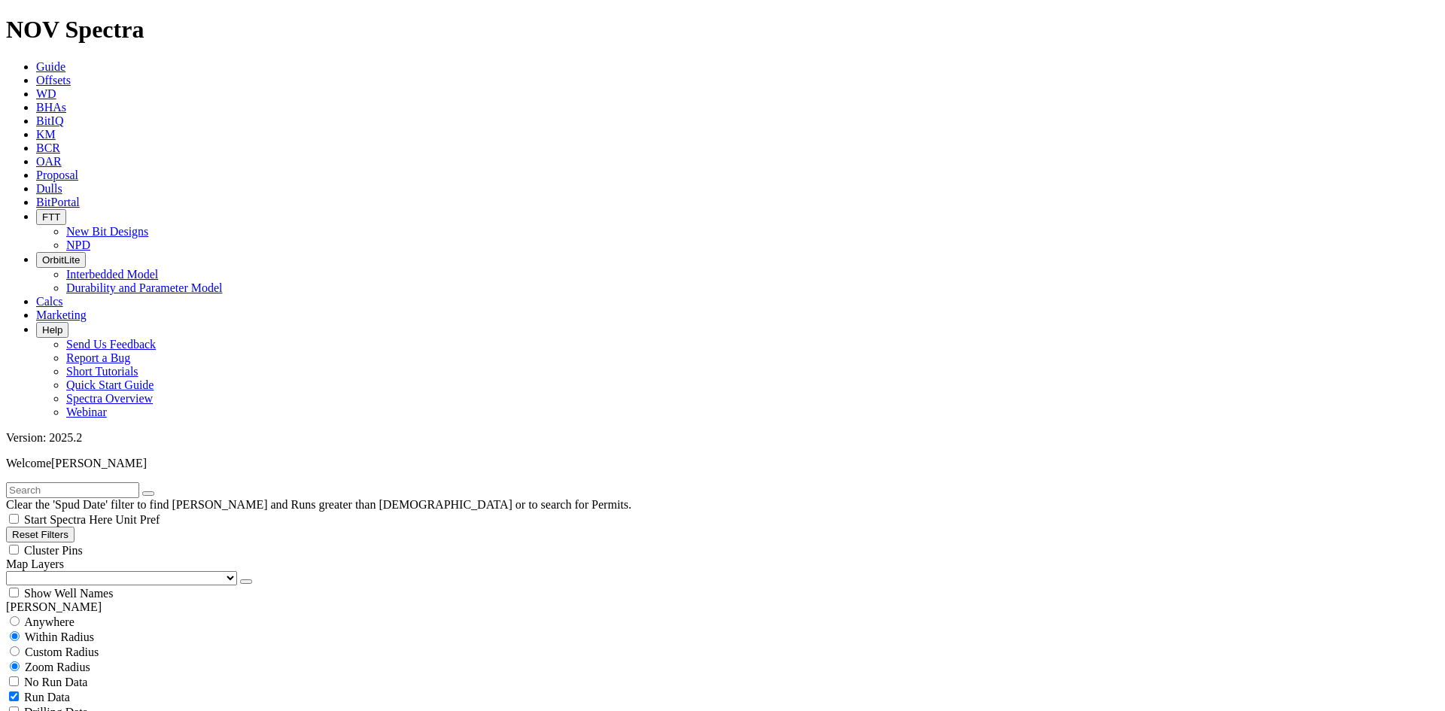
scroll to position [37674, 0]
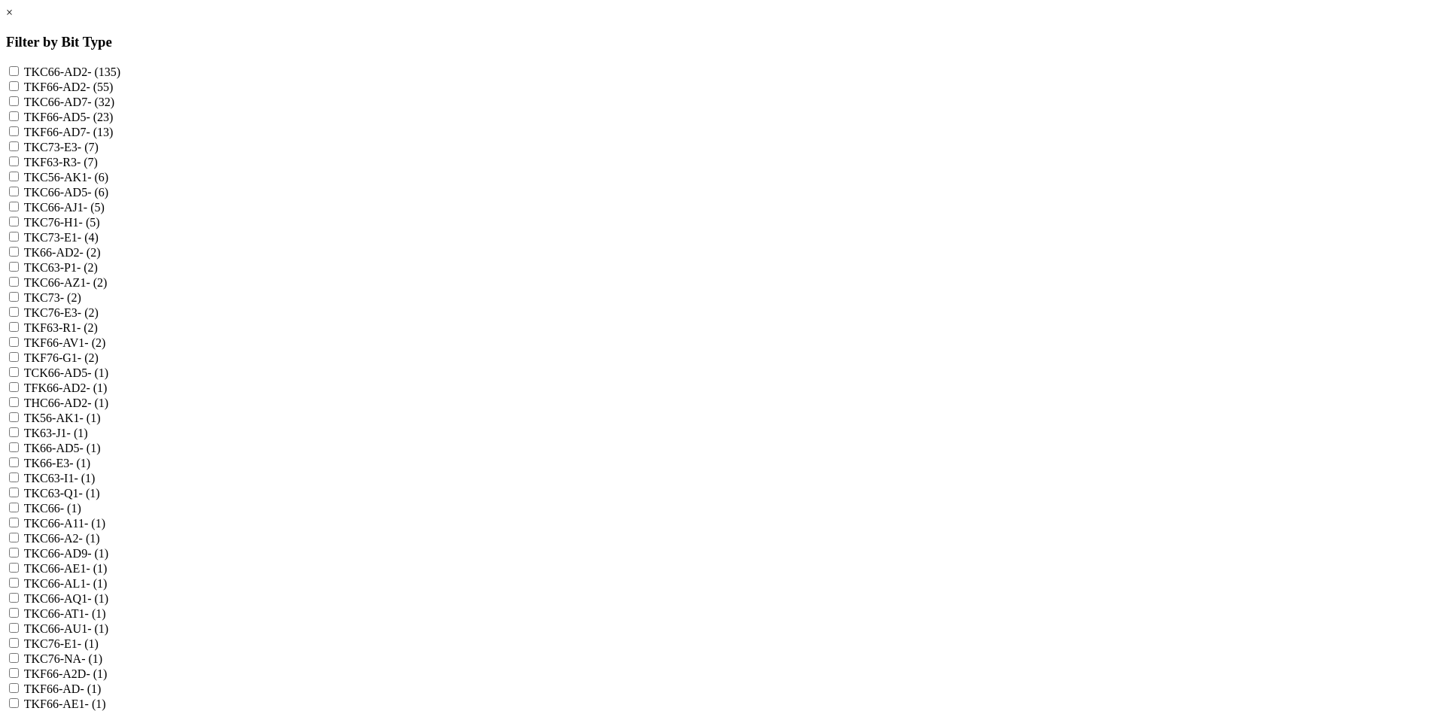
click at [114, 108] on label "TKC66-AD7 - (32)" at bounding box center [69, 102] width 90 height 13
click at [19, 106] on input "TKC66-AD7 - (32)" at bounding box center [14, 101] width 10 height 10
checkbox input "true"
click at [114, 139] on label "TKF66-AD7 - (13)" at bounding box center [69, 132] width 90 height 13
click at [19, 136] on input "TKF66-AD7 - (13)" at bounding box center [14, 131] width 10 height 10
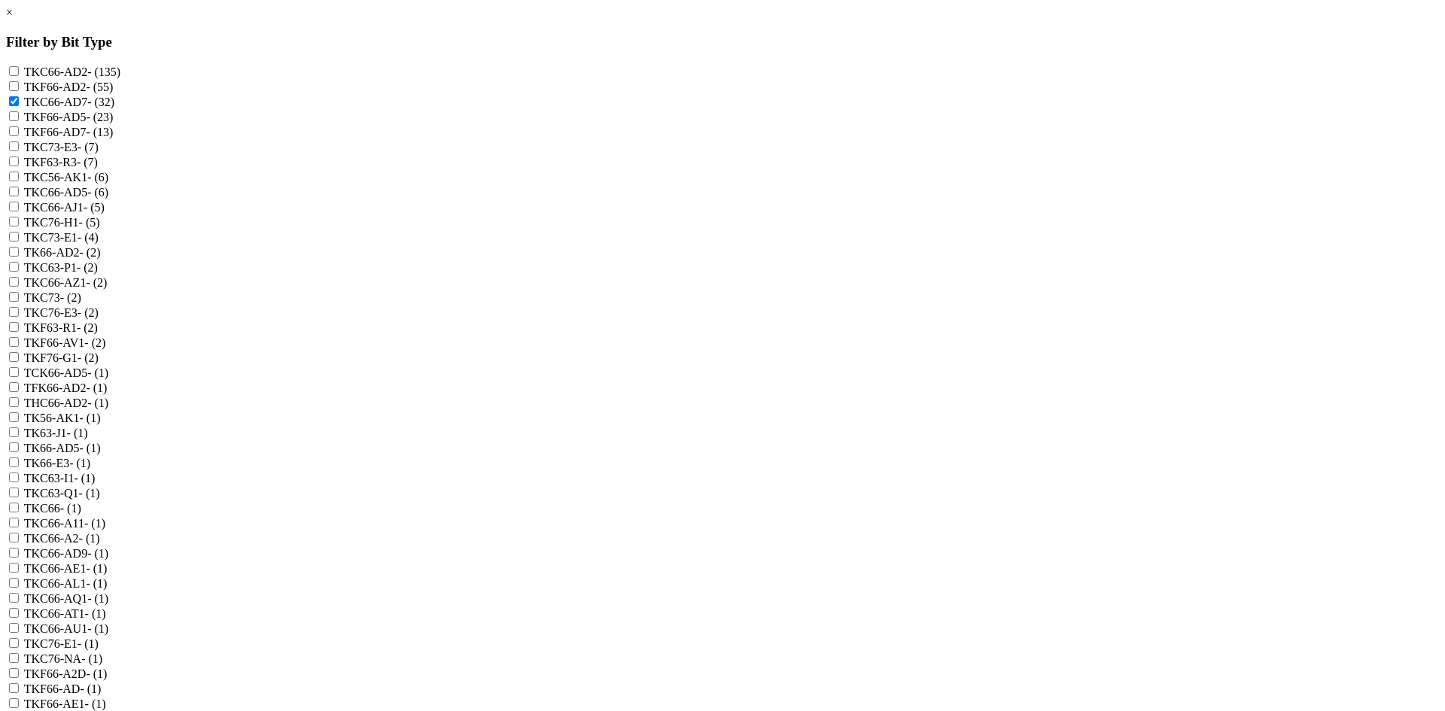
checkbox input "true"
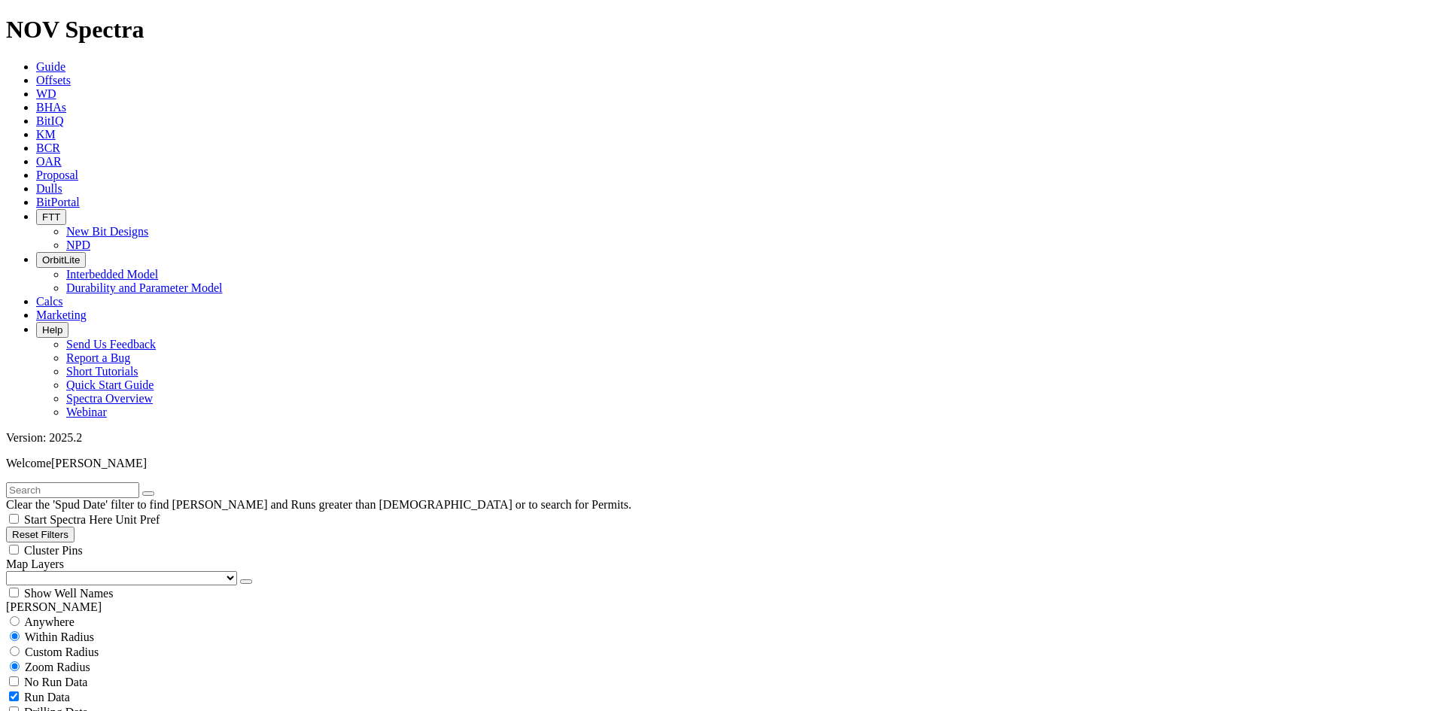
scroll to position [5055, 0]
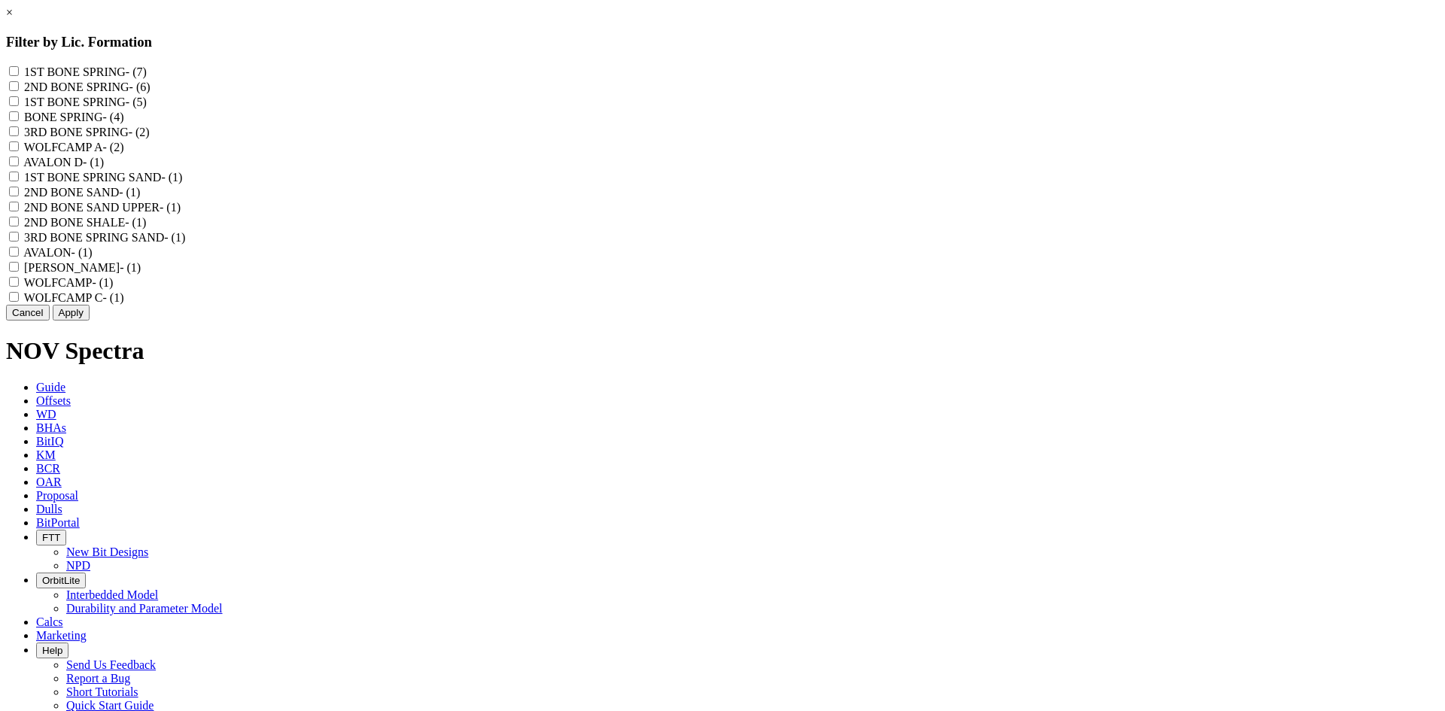
click at [123, 123] on label "BONE SPRING - (4)" at bounding box center [73, 117] width 99 height 13
click at [19, 121] on SPRING "BONE SPRING - (4)" at bounding box center [14, 116] width 10 height 10
checkbox SPRING "true"
click at [147, 108] on label "1ST BONE SPRING - (5)" at bounding box center [85, 102] width 123 height 13
click at [19, 106] on SPRING "1ST BONE SPRING - (5)" at bounding box center [14, 101] width 10 height 10
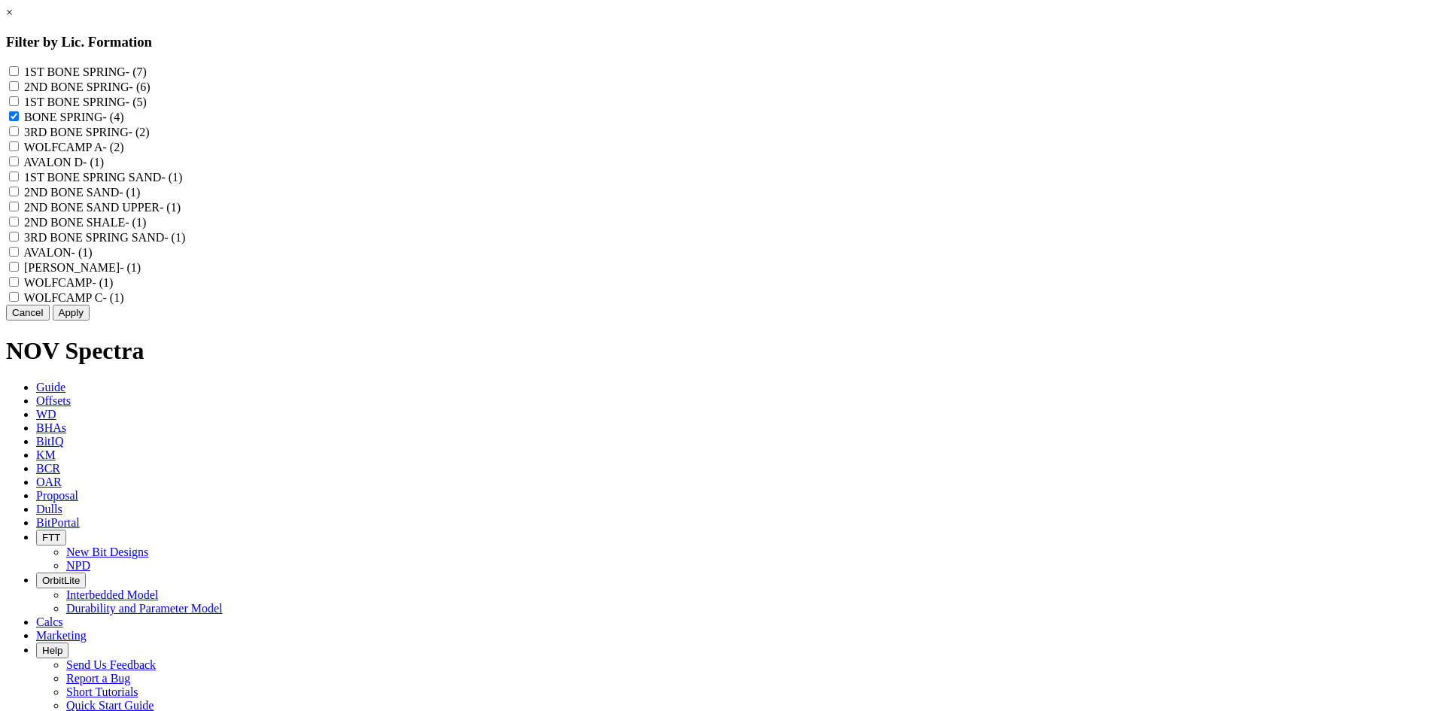
checkbox SPRING "true"
click at [151, 93] on label "2ND BONE SPRING - (6)" at bounding box center [87, 87] width 126 height 13
click at [19, 91] on SPRING "2ND BONE SPRING - (6)" at bounding box center [14, 86] width 10 height 10
checkbox SPRING "true"
click at [147, 69] on label "1ST BONE SPRING - (7)" at bounding box center [85, 71] width 123 height 13
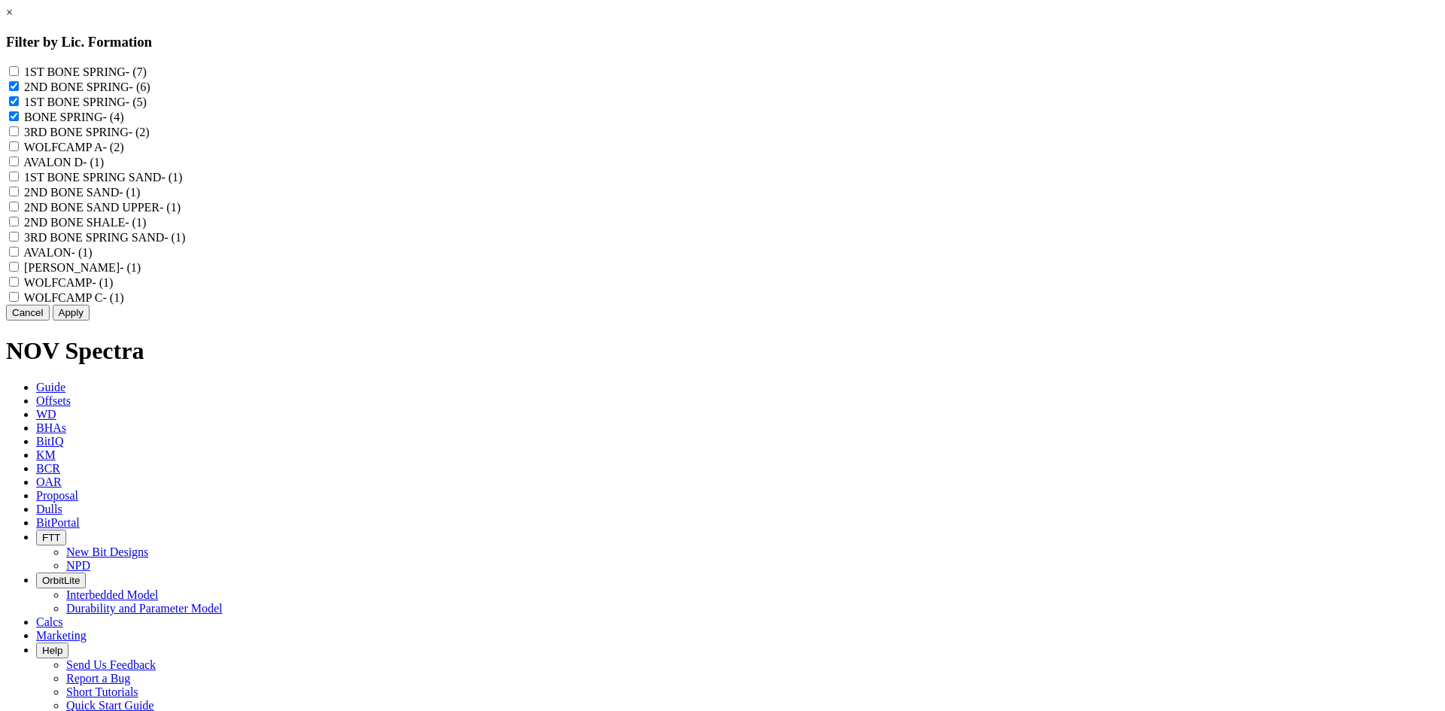
click at [19, 69] on "1ST BONE SPRING - (7)" at bounding box center [14, 71] width 10 height 10
checkbox "true"
click at [150, 139] on label "3RD BONE SPRING - (2)" at bounding box center [87, 132] width 126 height 13
click at [19, 136] on SPRING "3RD BONE SPRING - (2)" at bounding box center [14, 131] width 10 height 10
checkbox SPRING "true"
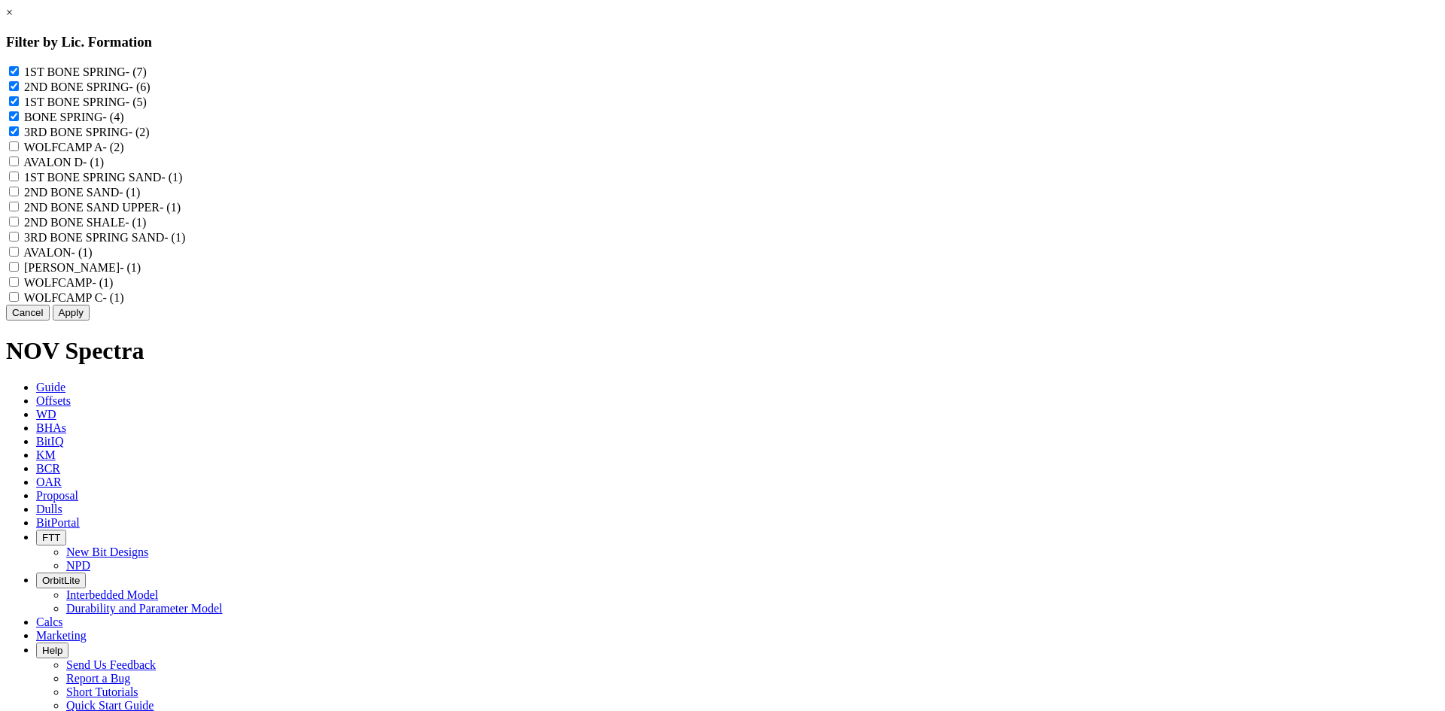
click at [182, 184] on label "1ST BONE SPRING SAND - (1)" at bounding box center [103, 177] width 158 height 13
click at [19, 181] on SAND "1ST BONE SPRING SAND - (1)" at bounding box center [14, 177] width 10 height 10
checkbox SAND "true"
click at [140, 199] on label "2ND BONE SAND - (1)" at bounding box center [82, 192] width 116 height 13
click at [19, 196] on SAND "2ND BONE SAND - (1)" at bounding box center [14, 192] width 10 height 10
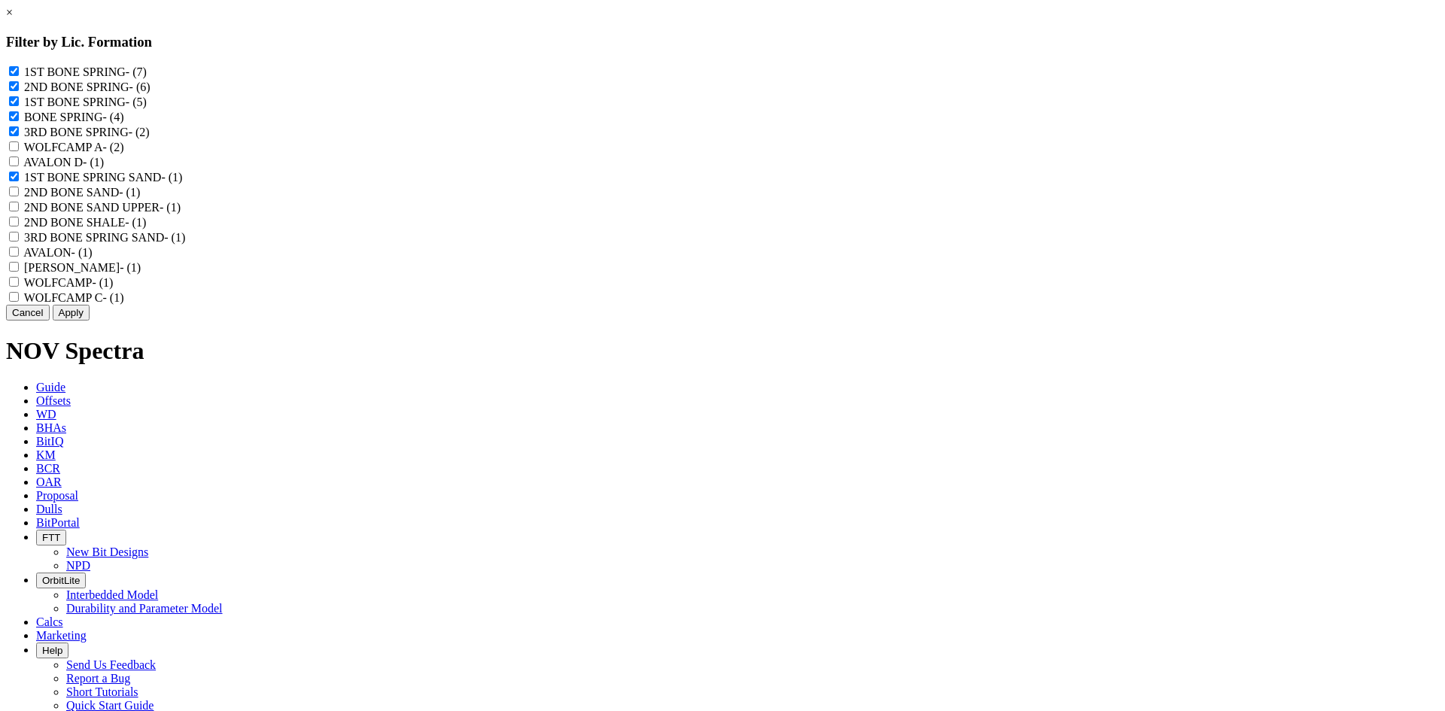
checkbox SAND "true"
click at [181, 214] on label "2ND BONE SAND UPPER - (1)" at bounding box center [102, 207] width 157 height 13
click at [19, 212] on UPPER "2ND BONE SAND UPPER - (1)" at bounding box center [14, 207] width 10 height 10
checkbox UPPER "true"
click at [146, 229] on label "2ND BONE SHALE - (1)" at bounding box center [85, 222] width 122 height 13
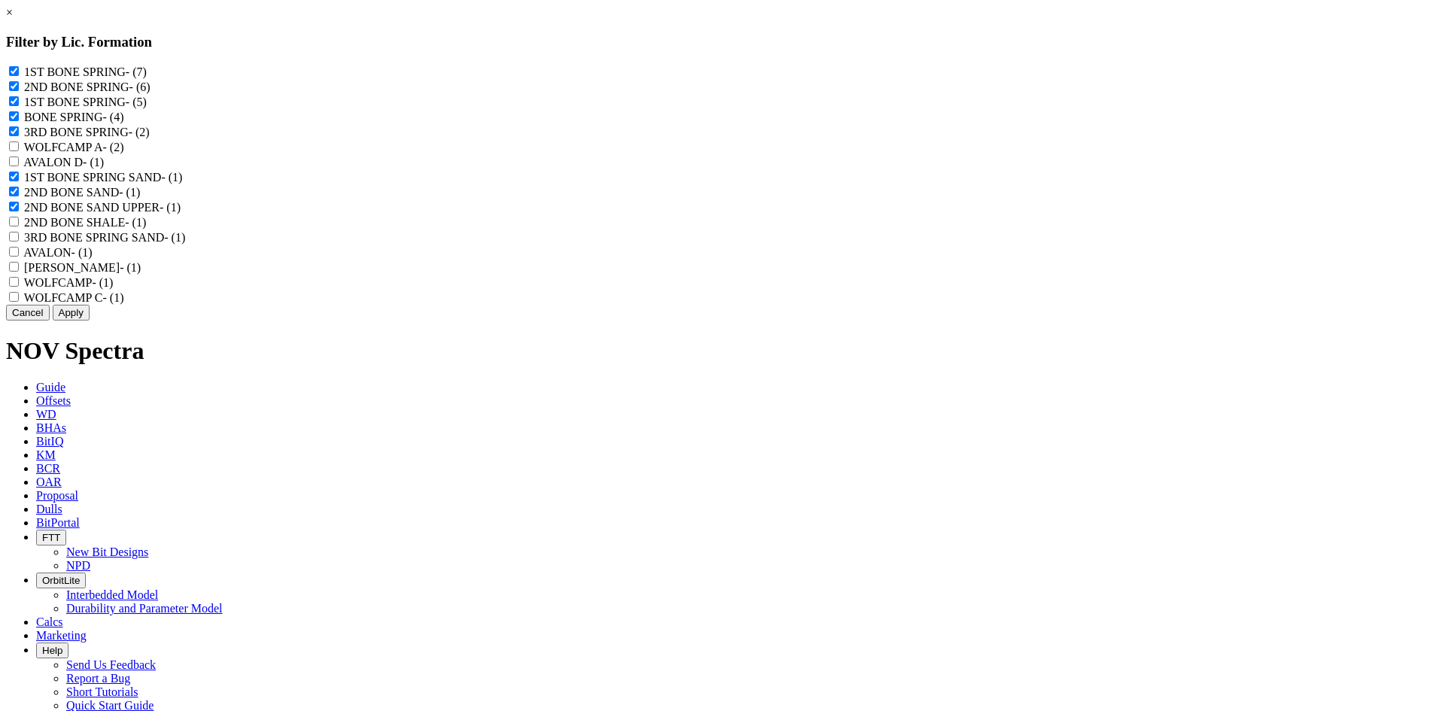
click at [19, 227] on SHALE "2ND BONE SHALE - (1)" at bounding box center [14, 222] width 10 height 10
checkbox SHALE "true"
click at [185, 244] on label "3RD BONE SPRING SAND - (1)" at bounding box center [104, 237] width 161 height 13
click at [19, 242] on "3RD BONE SPRING SAND - (1)" at bounding box center [14, 237] width 10 height 10
checkbox "true"
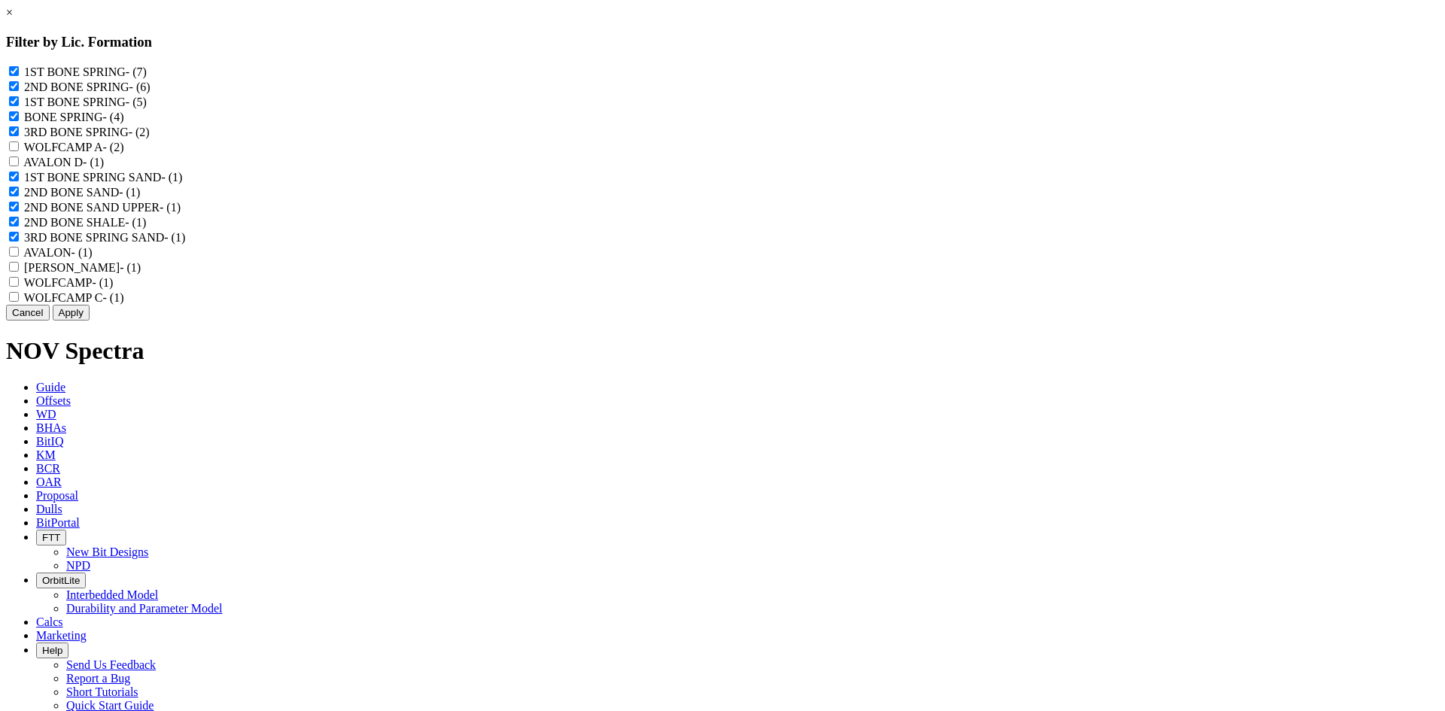
click at [182, 184] on label "1ST BONE SPRING SAND - (1)" at bounding box center [103, 177] width 158 height 13
click at [19, 181] on SAND "1ST BONE SPRING SAND - (1)" at bounding box center [14, 177] width 10 height 10
checkbox SAND "false"
click at [185, 244] on label "3RD BONE SPRING SAND - (1)" at bounding box center [104, 237] width 161 height 13
click at [19, 242] on "3RD BONE SPRING SAND - (1)" at bounding box center [14, 237] width 10 height 10
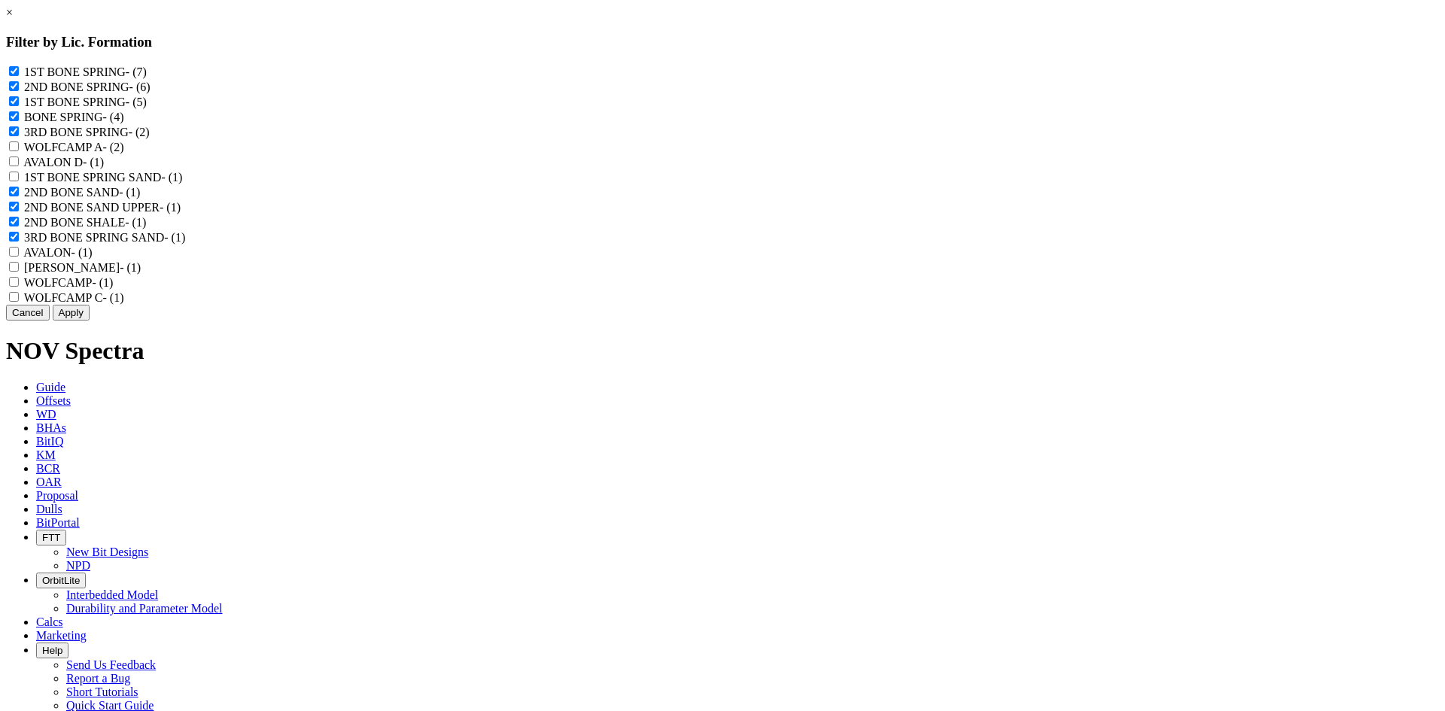
checkbox "false"
click at [147, 69] on label "1ST BONE SPRING - (7)" at bounding box center [85, 71] width 123 height 13
click at [19, 69] on "1ST BONE SPRING - (7)" at bounding box center [14, 71] width 10 height 10
checkbox "false"
click at [147, 108] on label "1ST BONE SPRING - (5)" at bounding box center [85, 102] width 123 height 13
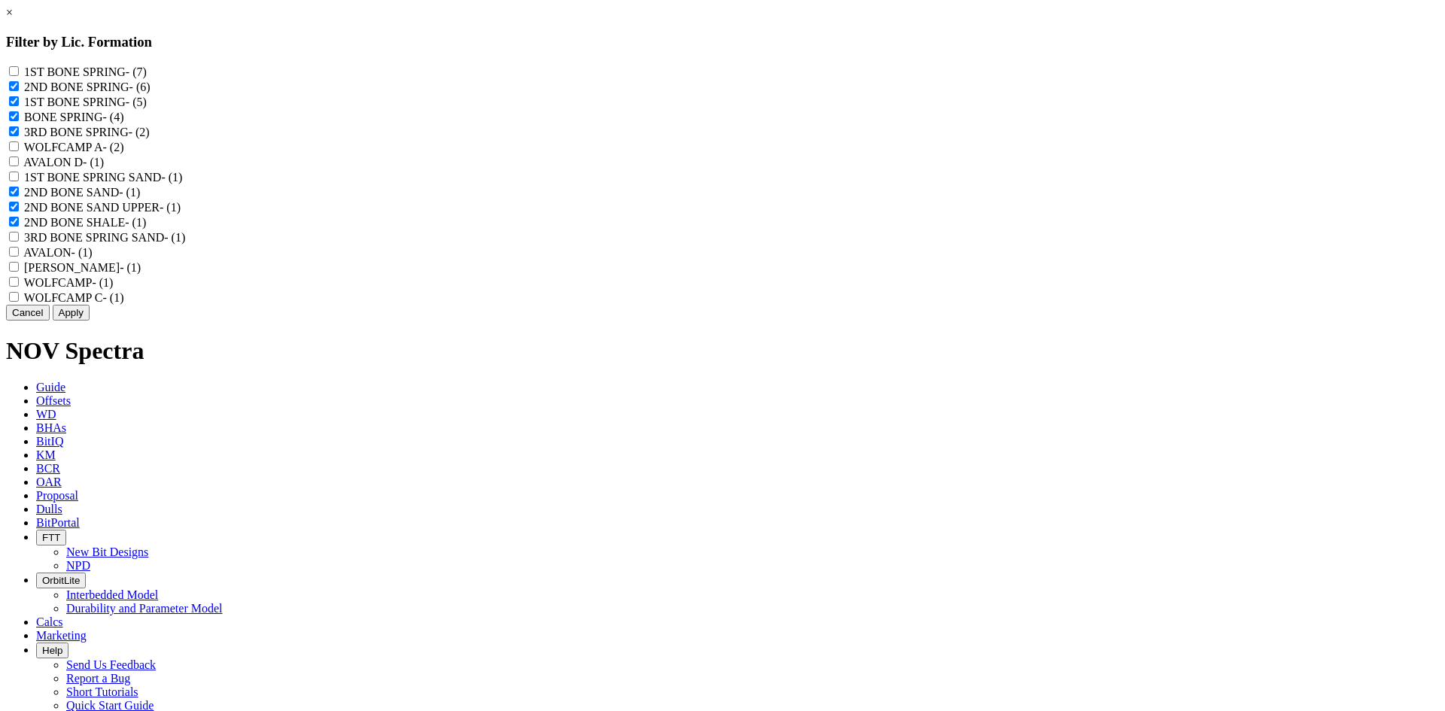
click at [19, 106] on SPRING "1ST BONE SPRING - (5)" at bounding box center [14, 101] width 10 height 10
checkbox SPRING "false"
click at [700, 139] on div "3RD BONE SPRING - (2)" at bounding box center [722, 131] width 1433 height 15
click at [150, 139] on label "3RD BONE SPRING - (2)" at bounding box center [87, 132] width 126 height 13
click at [19, 136] on SPRING "3RD BONE SPRING - (2)" at bounding box center [14, 131] width 10 height 10
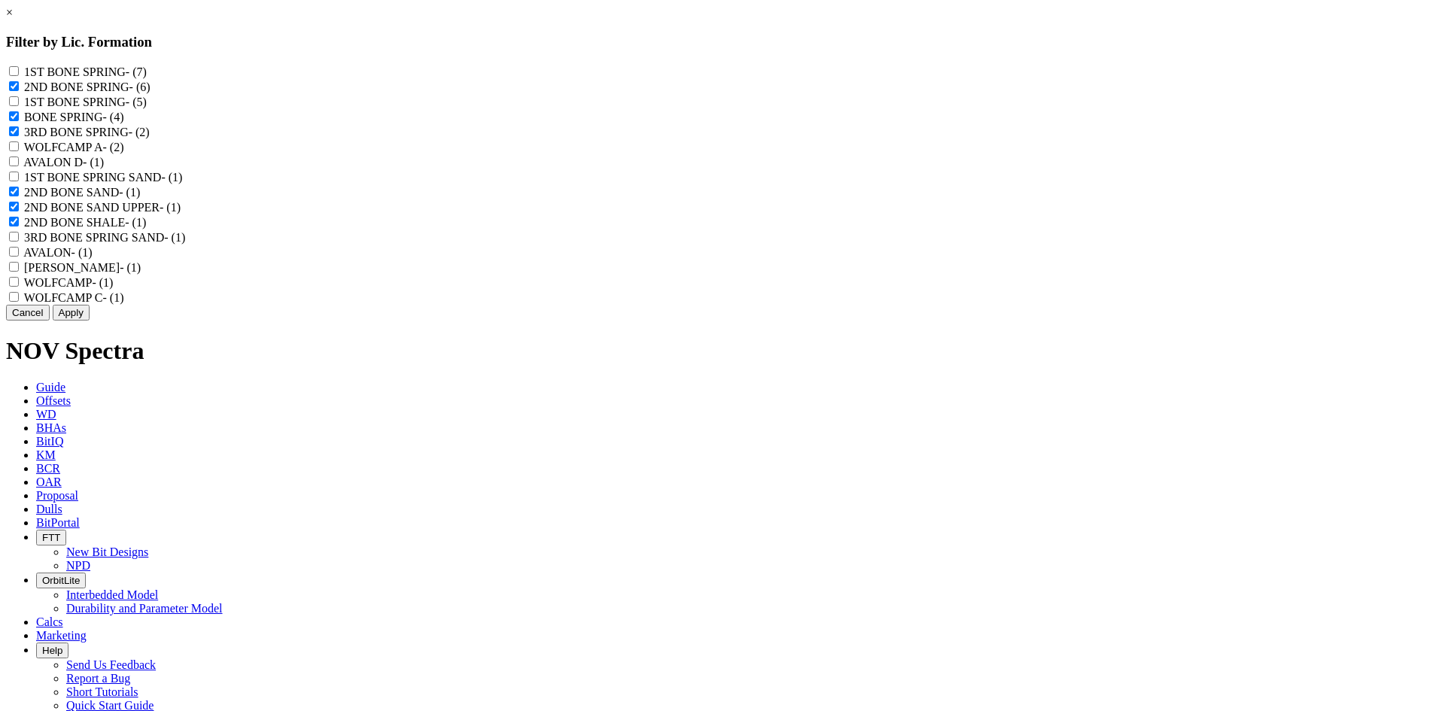
checkbox SPRING "false"
click at [90, 321] on button "Apply" at bounding box center [71, 313] width 37 height 16
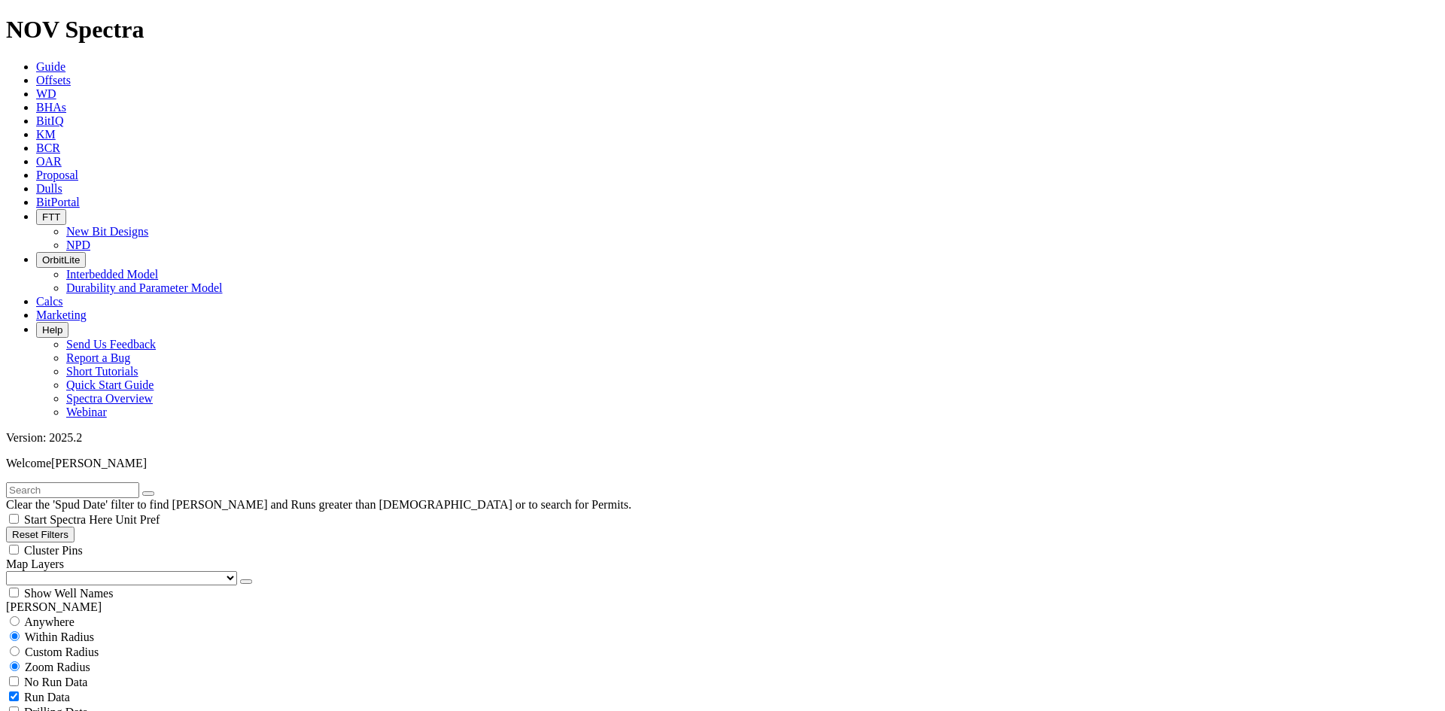
scroll to position [677, 0]
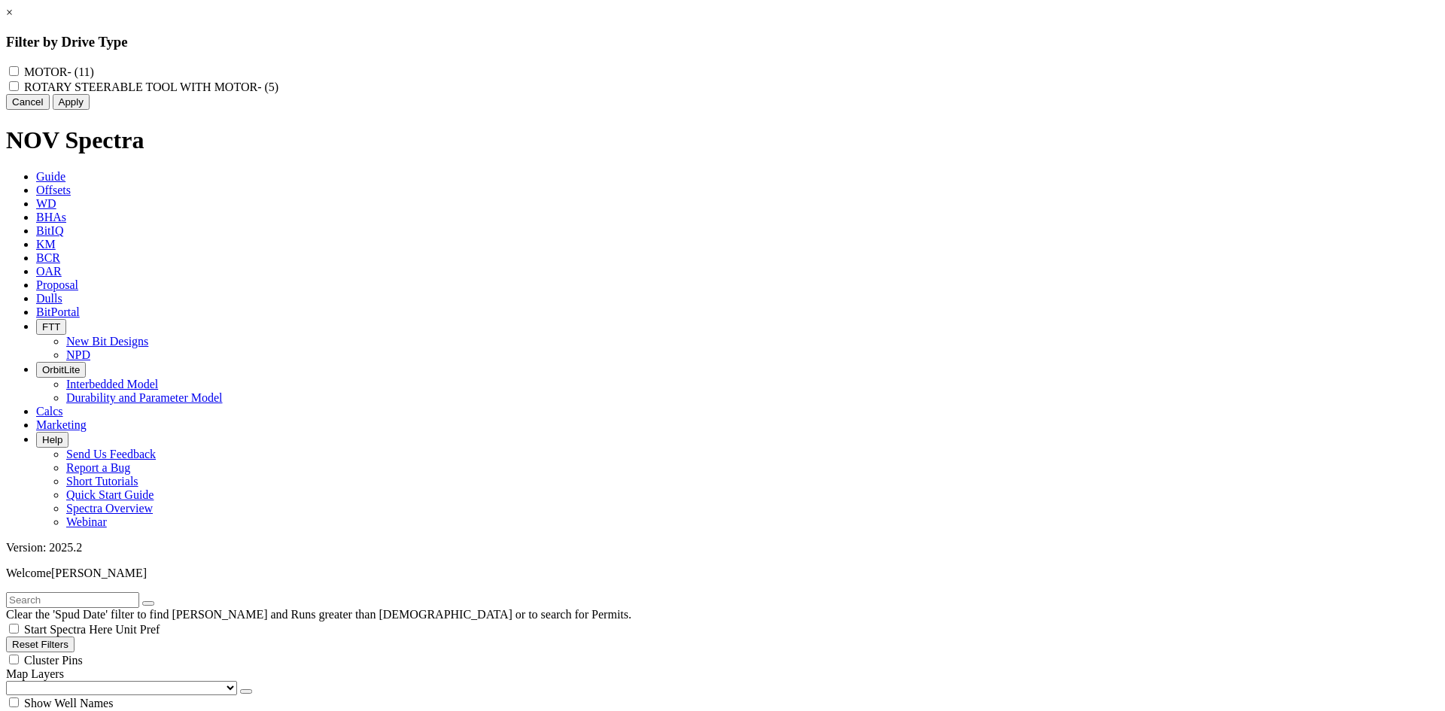
click at [19, 91] on MOTOR "ROTARY STEERABLE TOOL WITH MOTOR - (5)" at bounding box center [14, 86] width 10 height 10
checkbox MOTOR "true"
click at [19, 73] on input "MOTOR - (11)" at bounding box center [14, 71] width 10 height 10
checkbox input "true"
click at [90, 110] on button "Apply" at bounding box center [71, 102] width 37 height 16
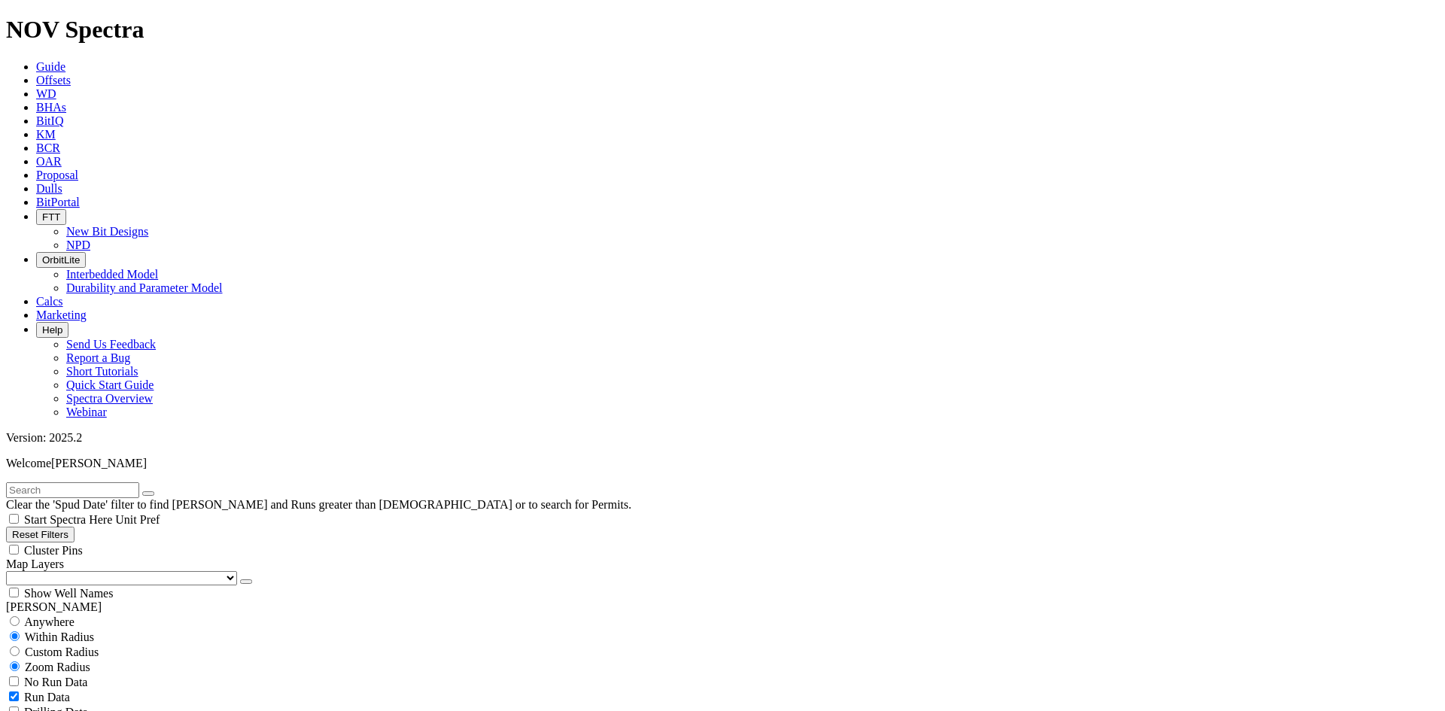
scroll to position [1247, 0]
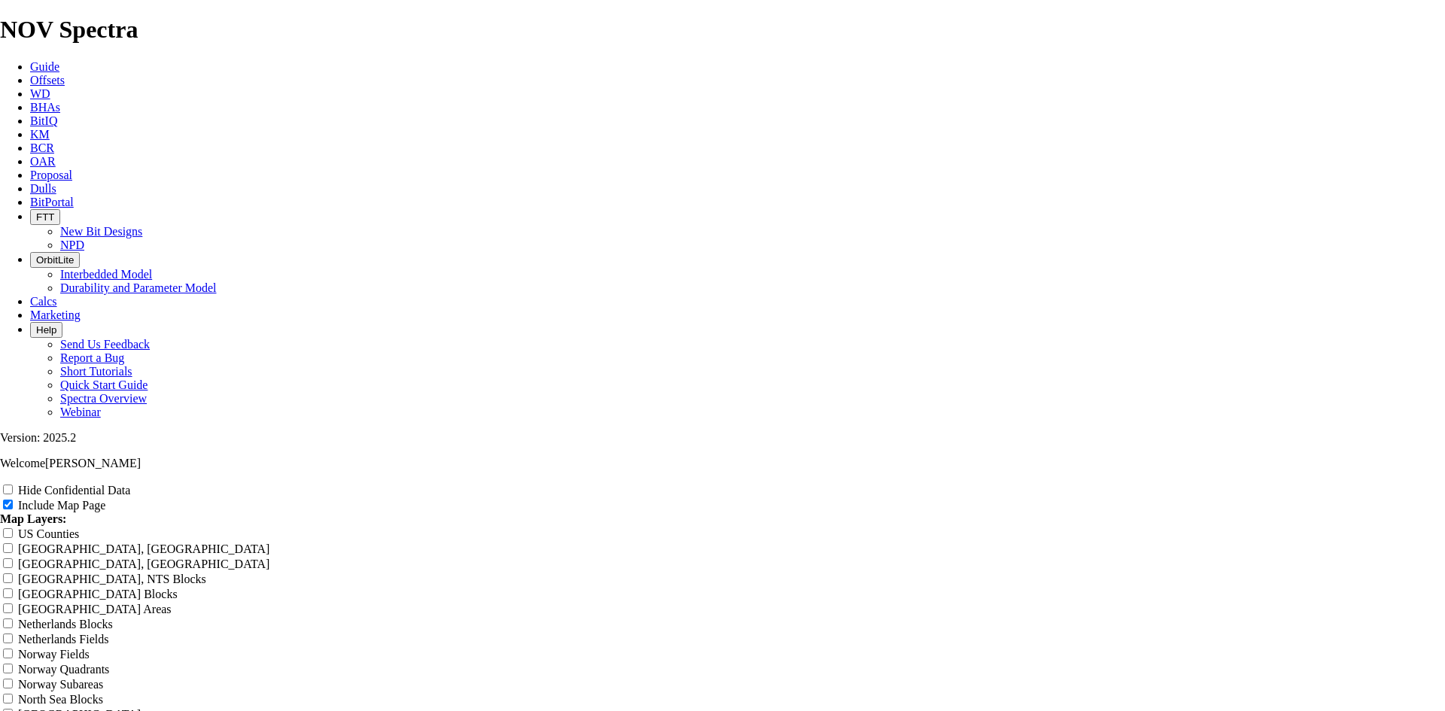
scroll to position [1731, 0]
radio input "true"
